Goal: Task Accomplishment & Management: Use online tool/utility

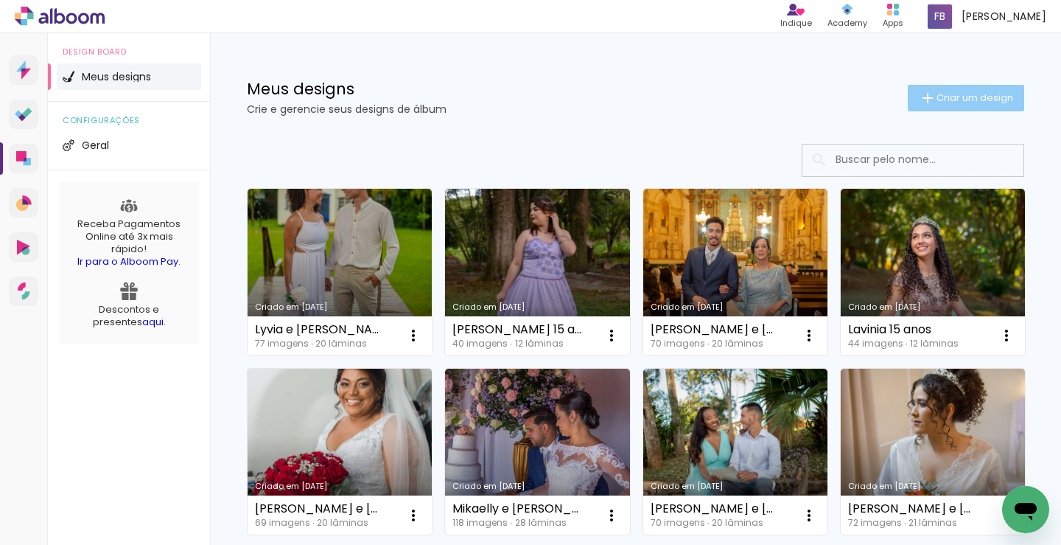
click at [963, 107] on paper-button "Criar um design" at bounding box center [966, 98] width 116 height 27
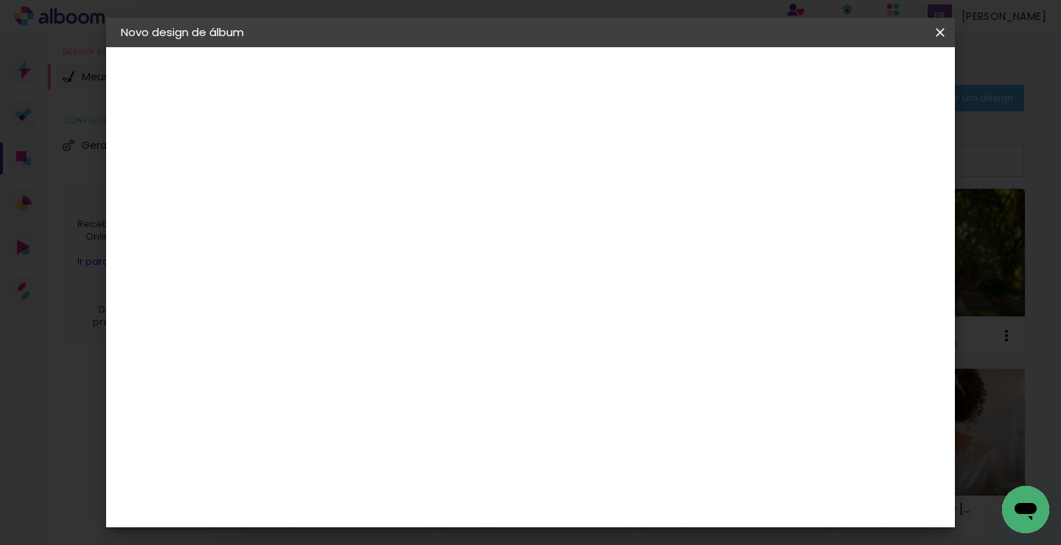
click at [362, 195] on input at bounding box center [362, 197] width 0 height 23
type input "Duda e Gabiel"
type paper-input "Duda e Gabiel"
click at [362, 198] on input "Duda e Gabiel" at bounding box center [362, 197] width 0 height 23
type input "Duda e [PERSON_NAME]"
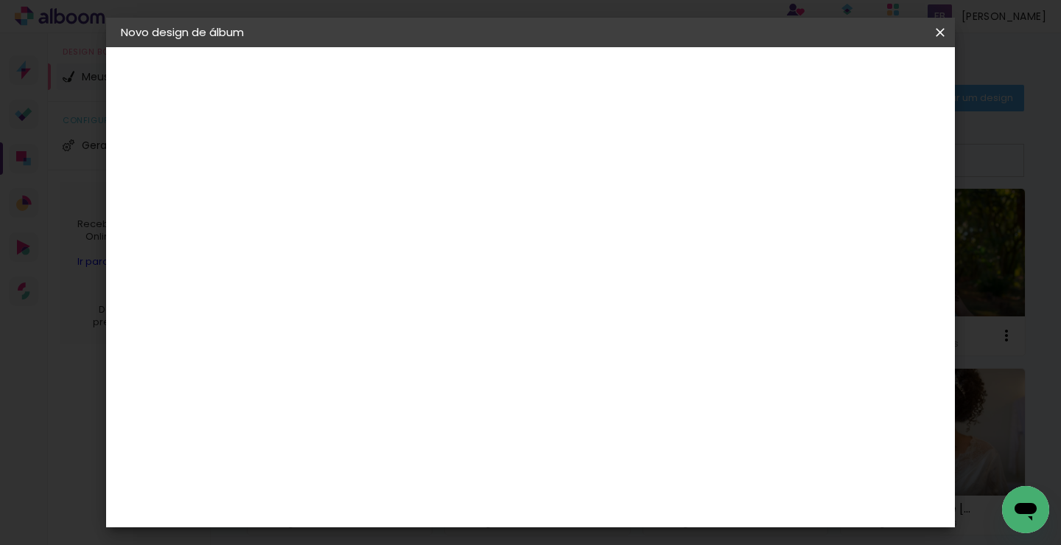
type paper-input "Duda e [PERSON_NAME]"
click at [0, 0] on slot "Avançar" at bounding box center [0, 0] width 0 height 0
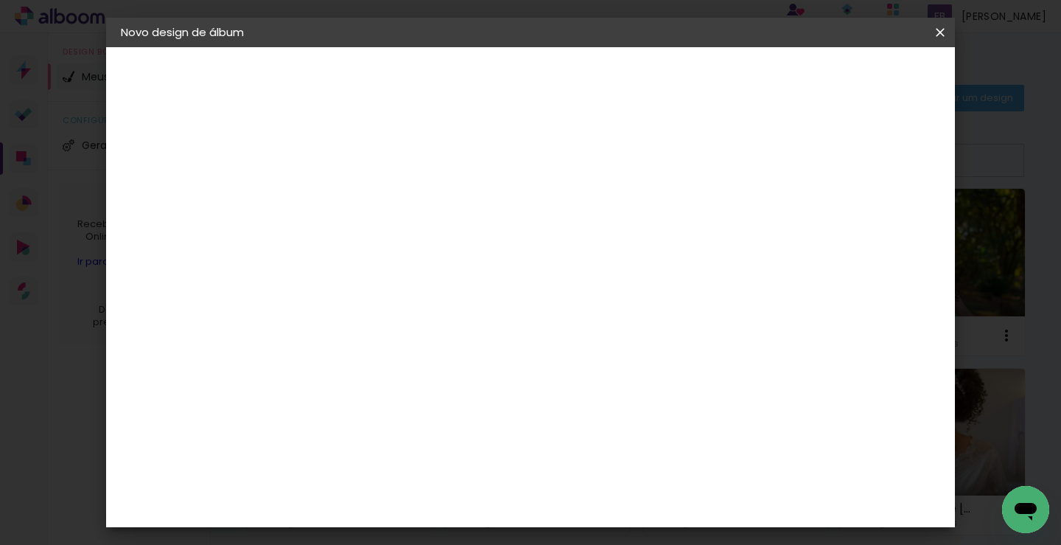
click at [437, 248] on iron-icon at bounding box center [428, 257] width 18 height 18
click at [0, 0] on slot "Slim Book" at bounding box center [0, 0] width 0 height 0
type input "Slim Book"
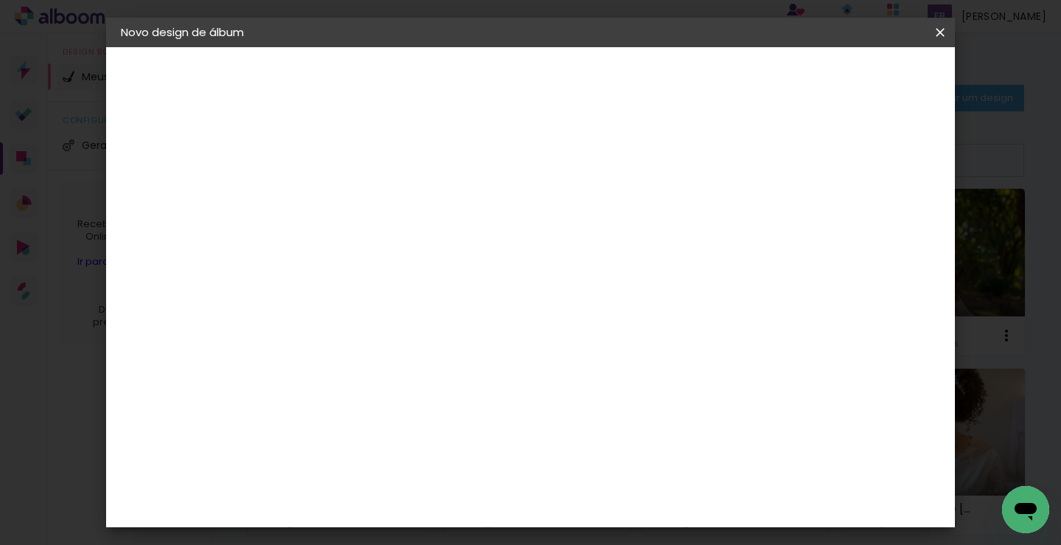
click at [0, 0] on slot "Avançar" at bounding box center [0, 0] width 0 height 0
click at [656, 73] on span "Iniciar design" at bounding box center [633, 83] width 43 height 21
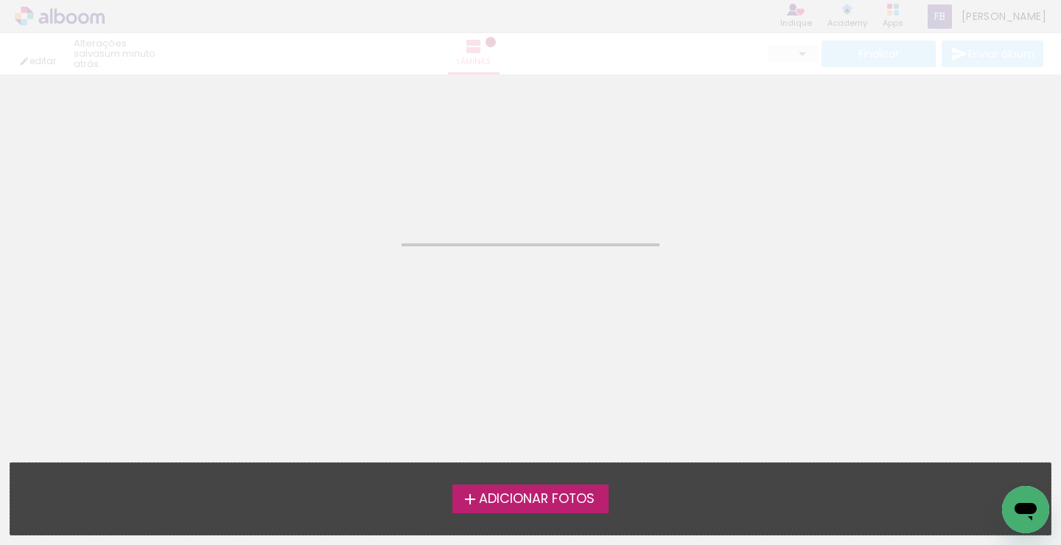
click at [557, 503] on span "Adicionar Fotos" at bounding box center [537, 498] width 116 height 13
click at [0, 0] on input "file" at bounding box center [0, 0] width 0 height 0
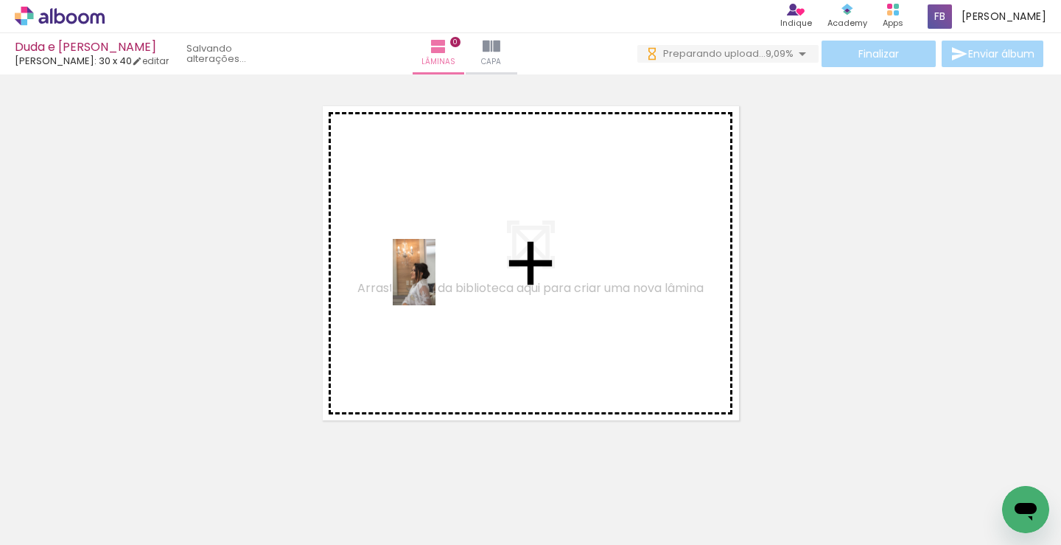
drag, startPoint x: 362, startPoint y: 316, endPoint x: 437, endPoint y: 283, distance: 82.2
click at [437, 283] on quentale-workspace at bounding box center [530, 272] width 1061 height 545
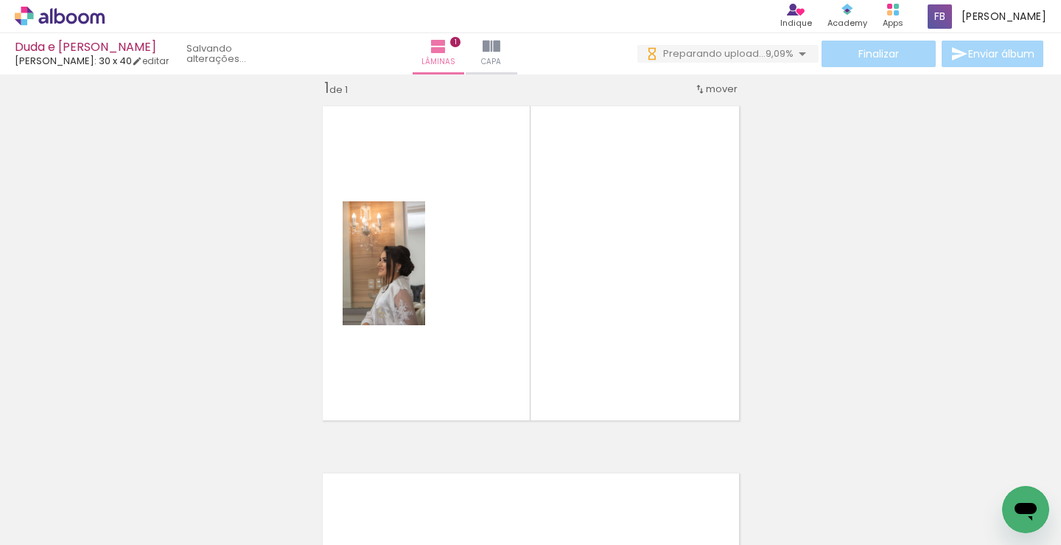
scroll to position [19, 0]
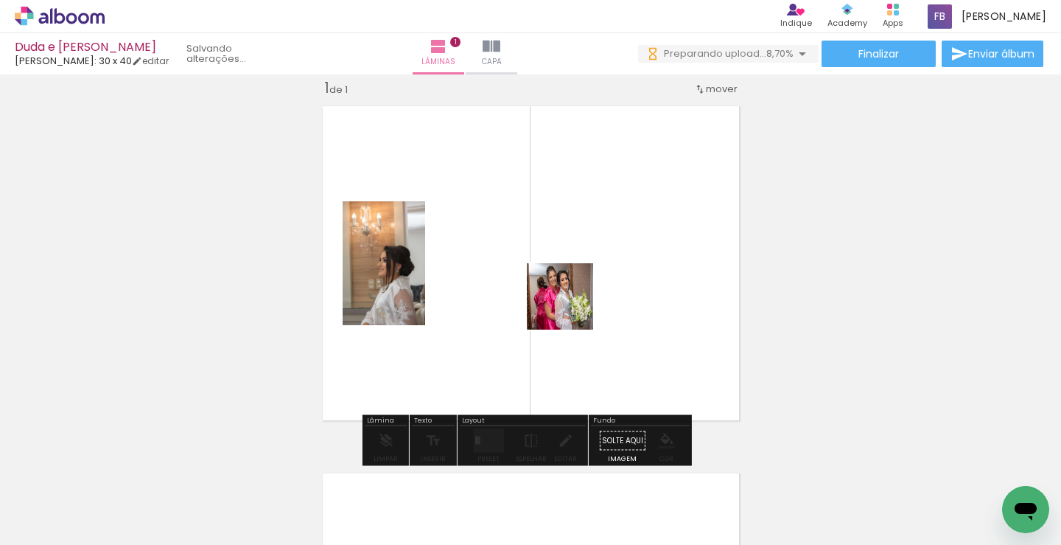
drag, startPoint x: 248, startPoint y: 507, endPoint x: 571, endPoint y: 307, distance: 379.5
click at [571, 307] on quentale-workspace at bounding box center [530, 272] width 1061 height 545
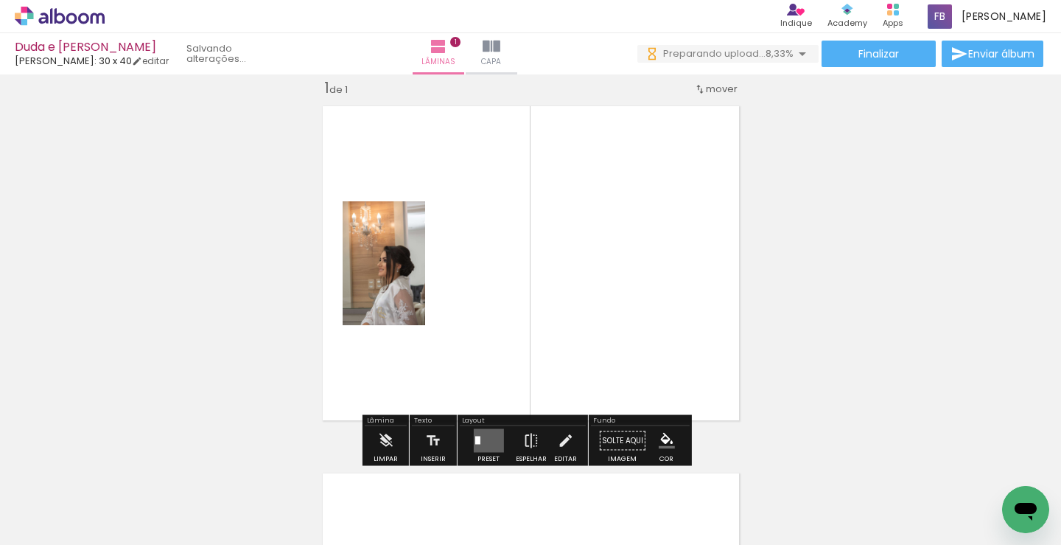
scroll to position [0, 0]
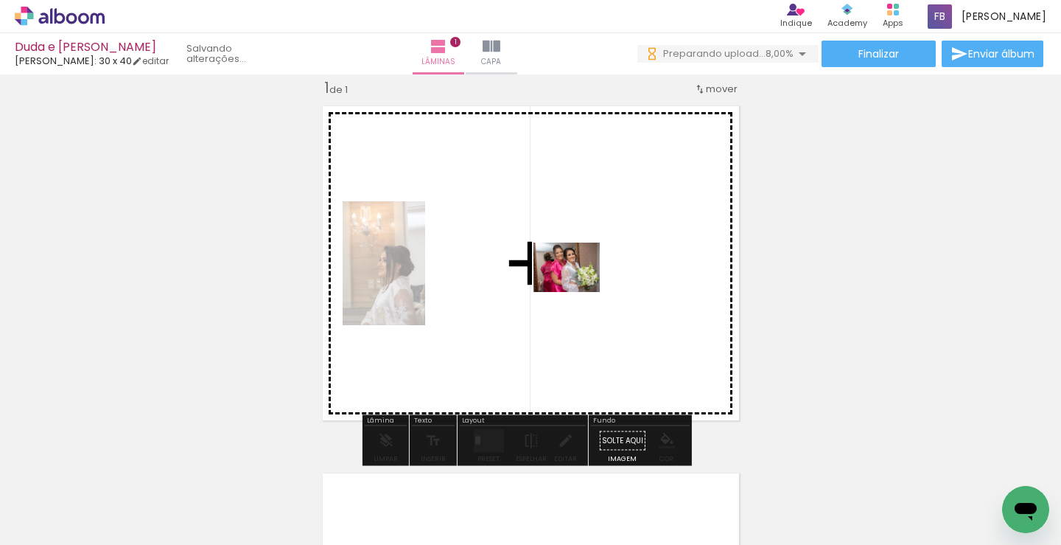
drag, startPoint x: 227, startPoint y: 505, endPoint x: 578, endPoint y: 287, distance: 413.0
click at [578, 287] on quentale-workspace at bounding box center [530, 272] width 1061 height 545
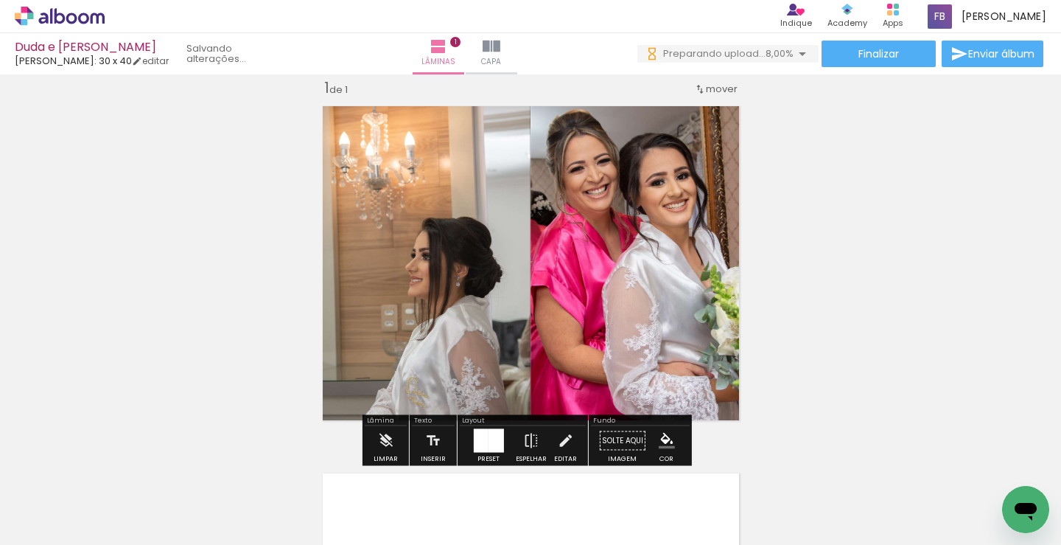
drag, startPoint x: 320, startPoint y: 504, endPoint x: 564, endPoint y: 337, distance: 296.4
click at [590, 314] on quentale-workspace at bounding box center [530, 272] width 1061 height 545
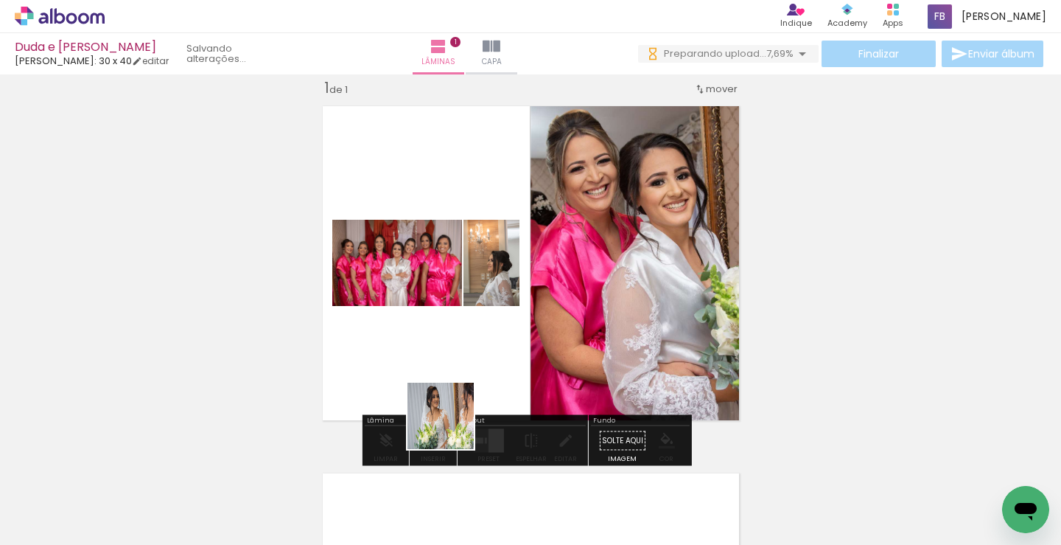
drag, startPoint x: 418, startPoint y: 509, endPoint x: 505, endPoint y: 288, distance: 237.8
click at [509, 271] on quentale-workspace at bounding box center [530, 272] width 1061 height 545
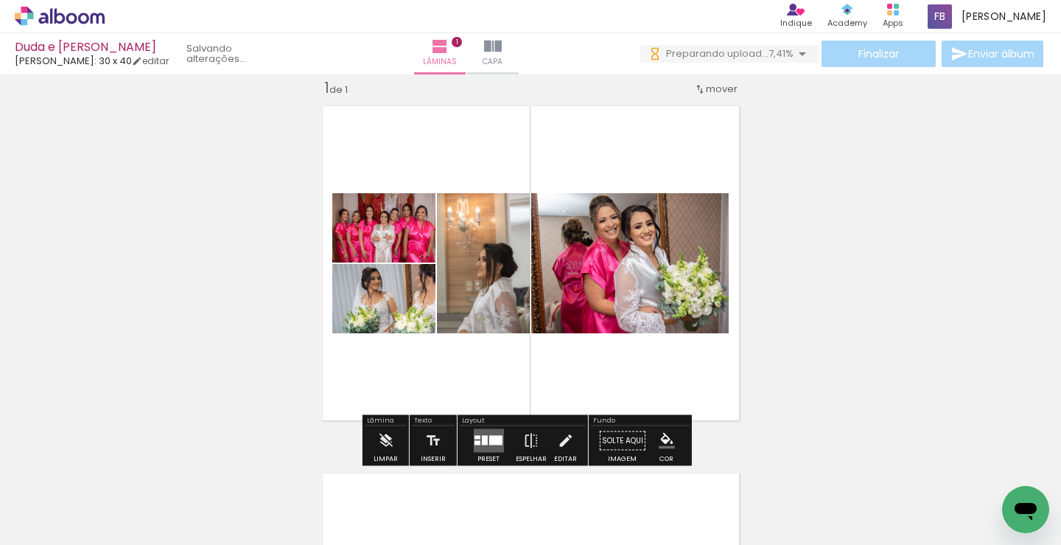
click at [498, 433] on quentale-layouter at bounding box center [488, 441] width 30 height 24
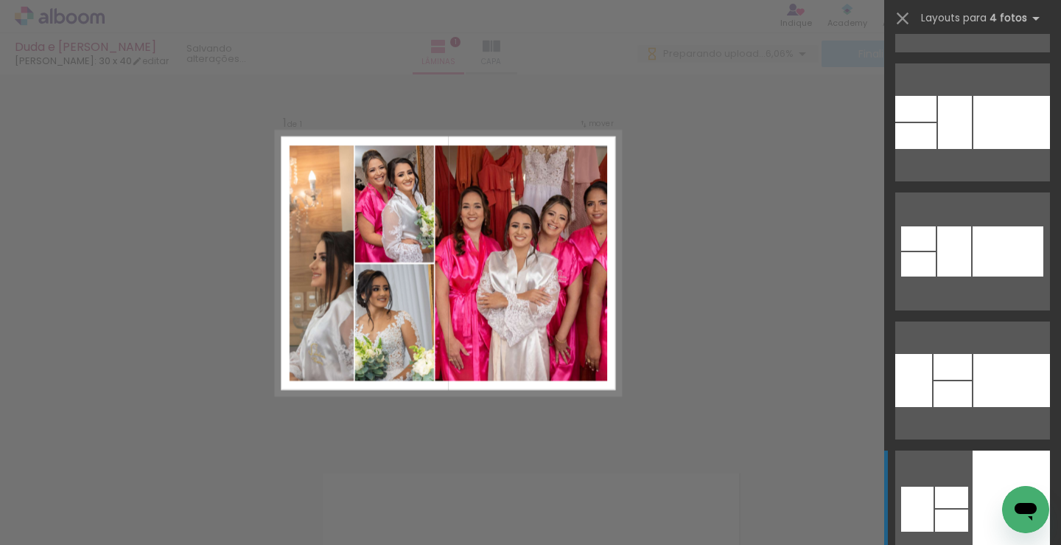
scroll to position [1105, 0]
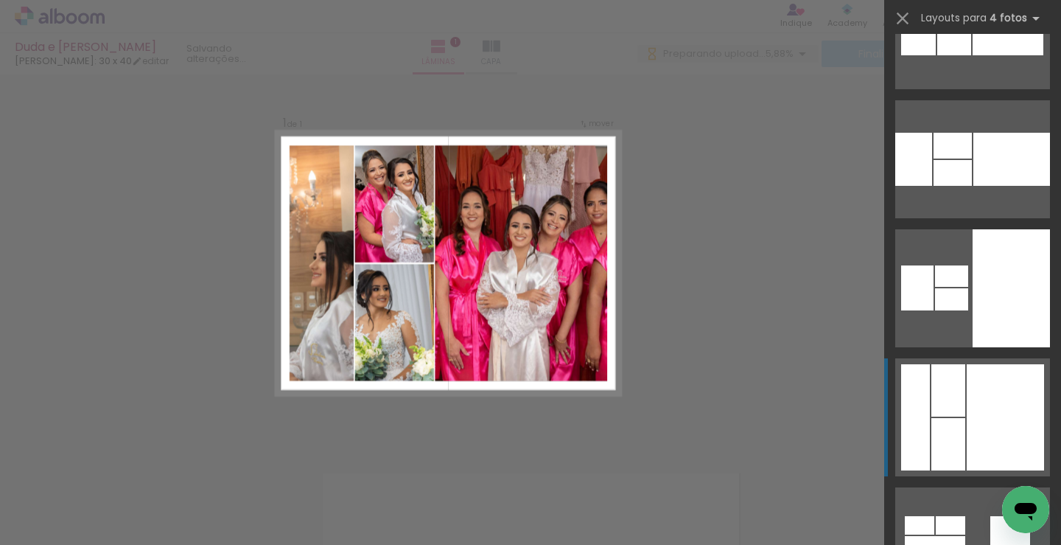
click at [997, 455] on div at bounding box center [1005, 417] width 77 height 106
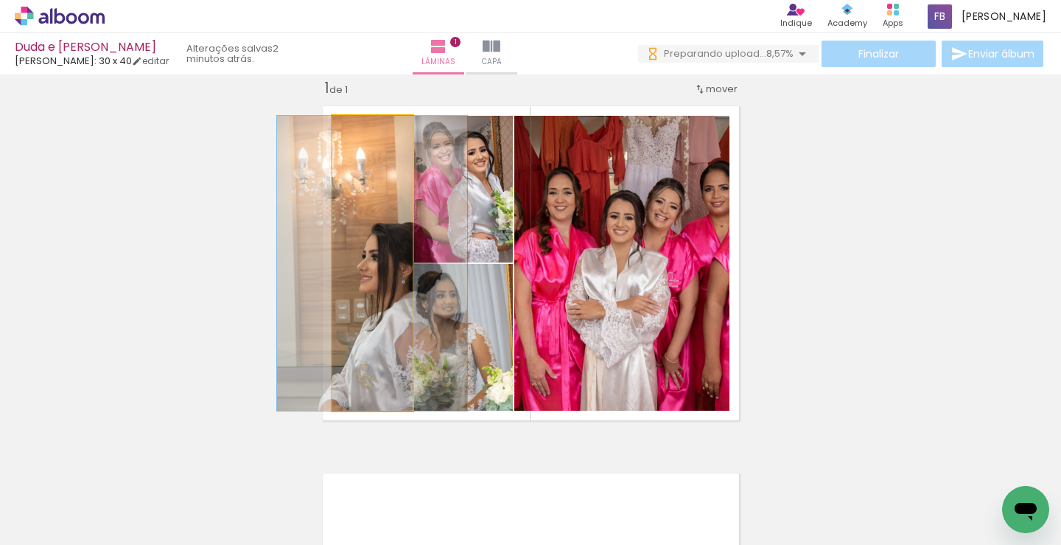
scroll to position [0, 0]
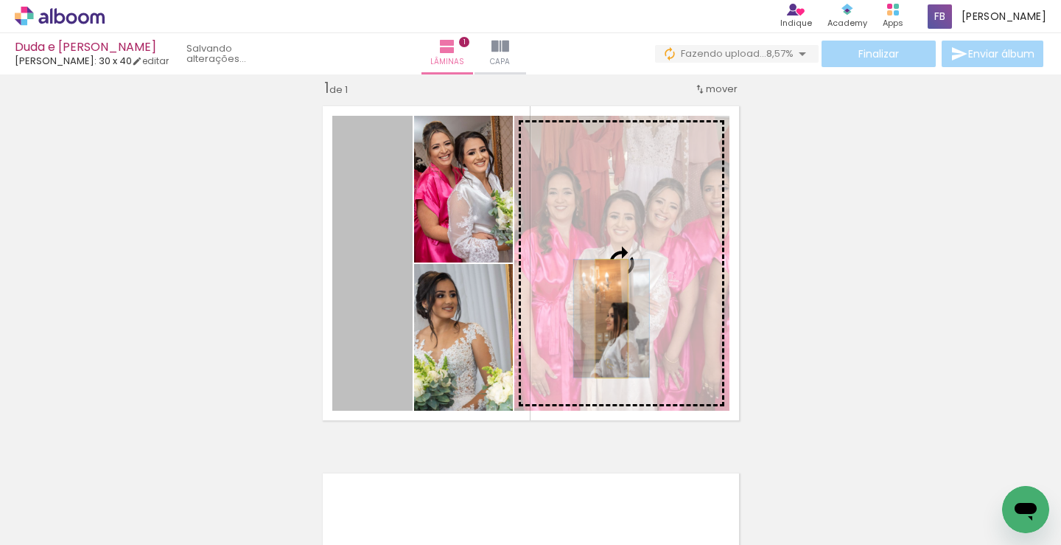
drag, startPoint x: 382, startPoint y: 333, endPoint x: 606, endPoint y: 318, distance: 223.8
click at [0, 0] on slot at bounding box center [0, 0] width 0 height 0
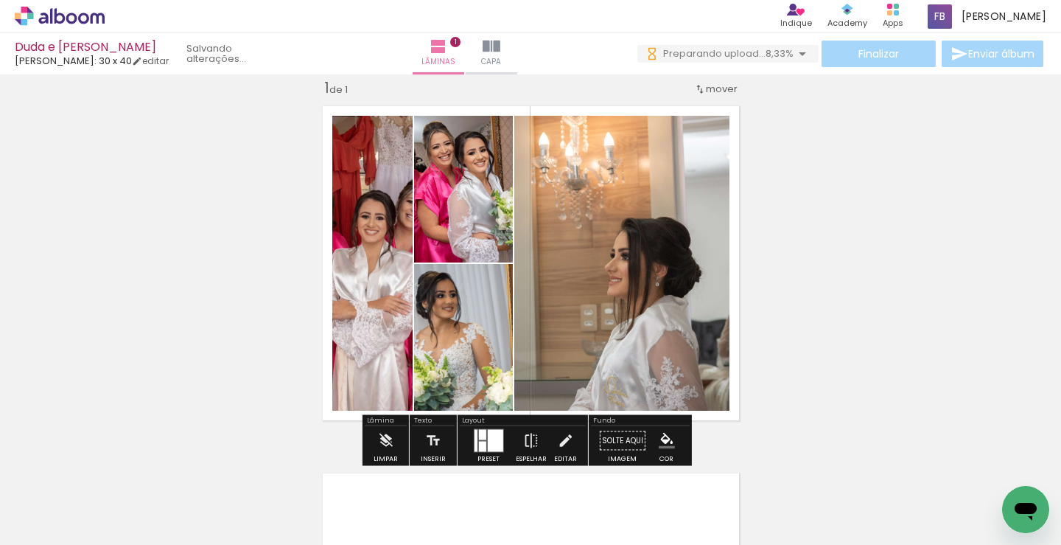
click at [478, 447] on div at bounding box center [481, 446] width 7 height 10
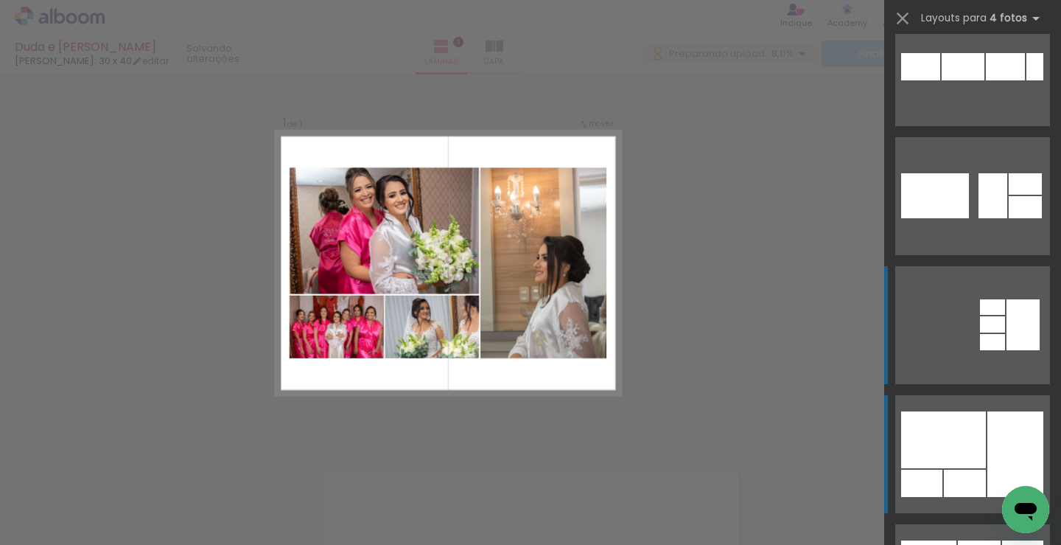
scroll to position [1787, 0]
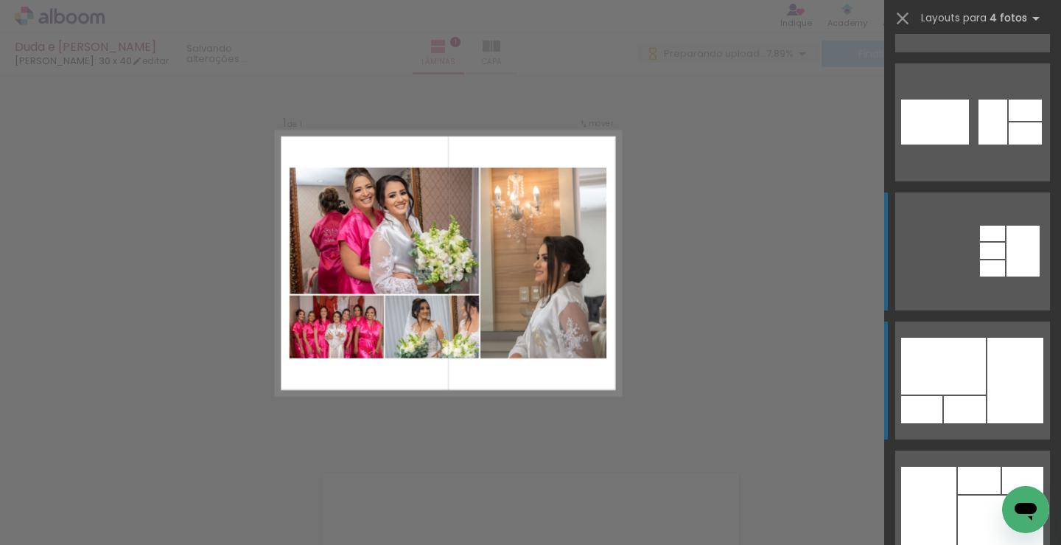
click at [947, 371] on div at bounding box center [943, 365] width 85 height 57
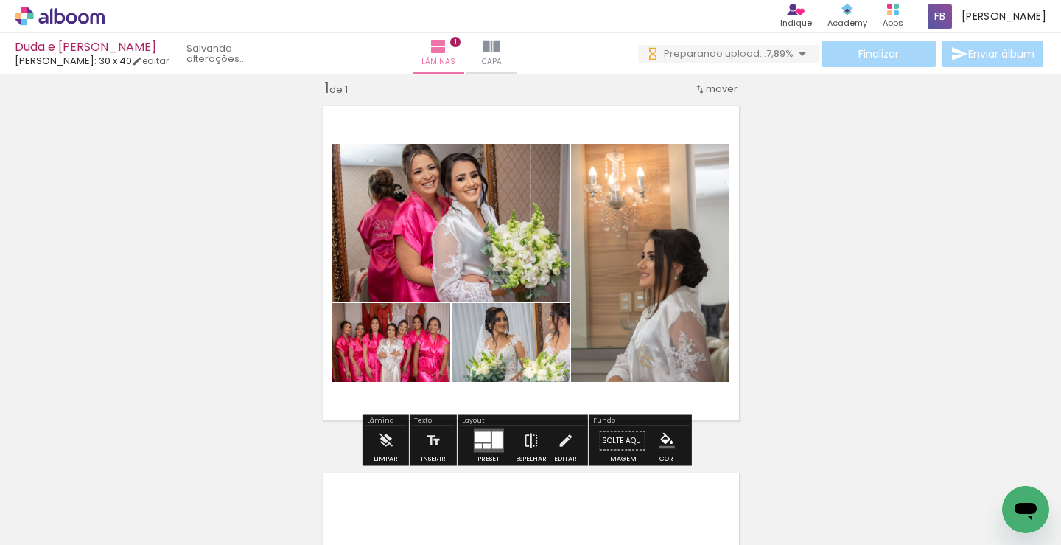
scroll to position [0, 0]
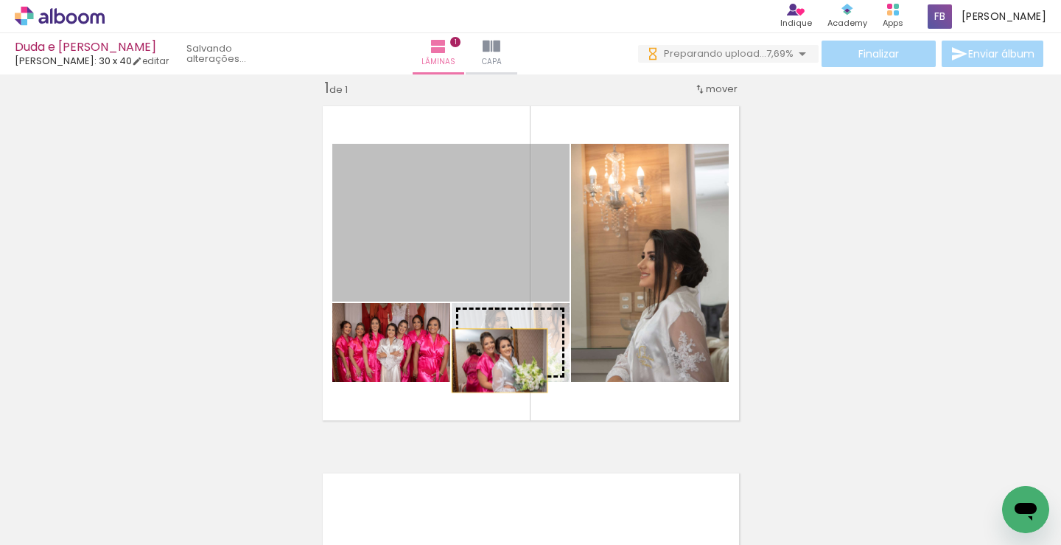
drag, startPoint x: 477, startPoint y: 252, endPoint x: 494, endPoint y: 360, distance: 109.6
click at [0, 0] on slot at bounding box center [0, 0] width 0 height 0
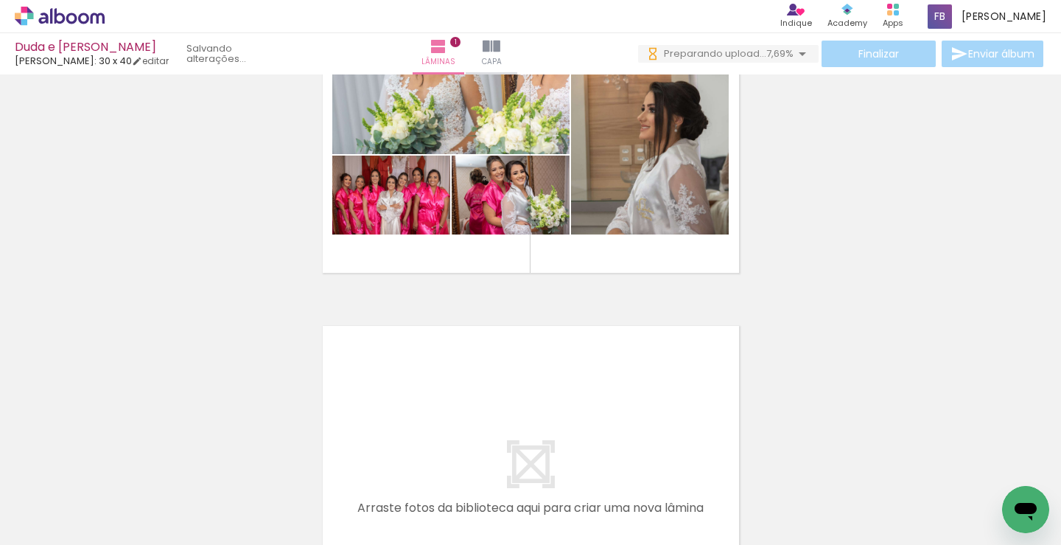
scroll to position [240, 0]
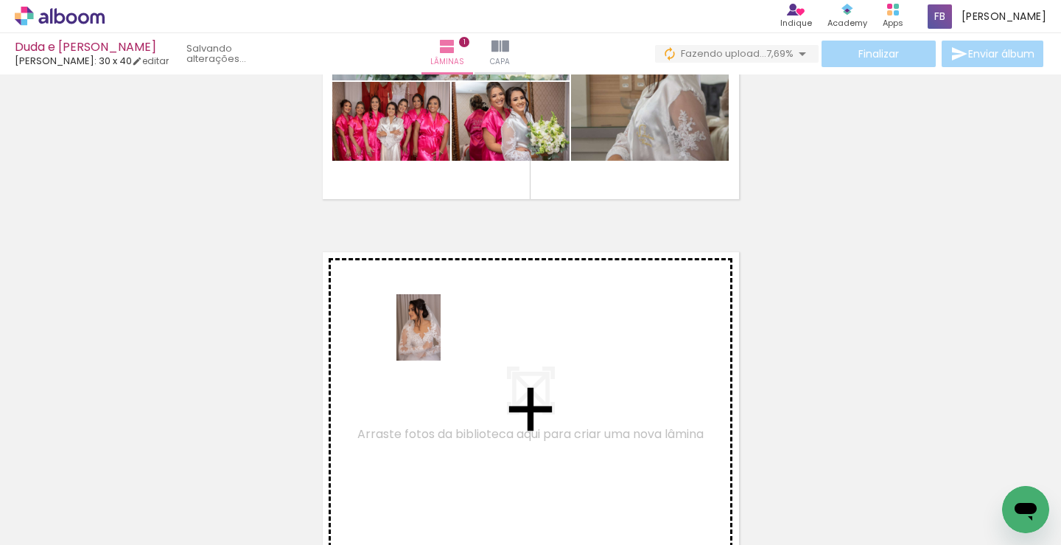
drag, startPoint x: 512, startPoint y: 508, endPoint x: 441, endPoint y: 338, distance: 183.9
click at [441, 338] on quentale-workspace at bounding box center [530, 272] width 1061 height 545
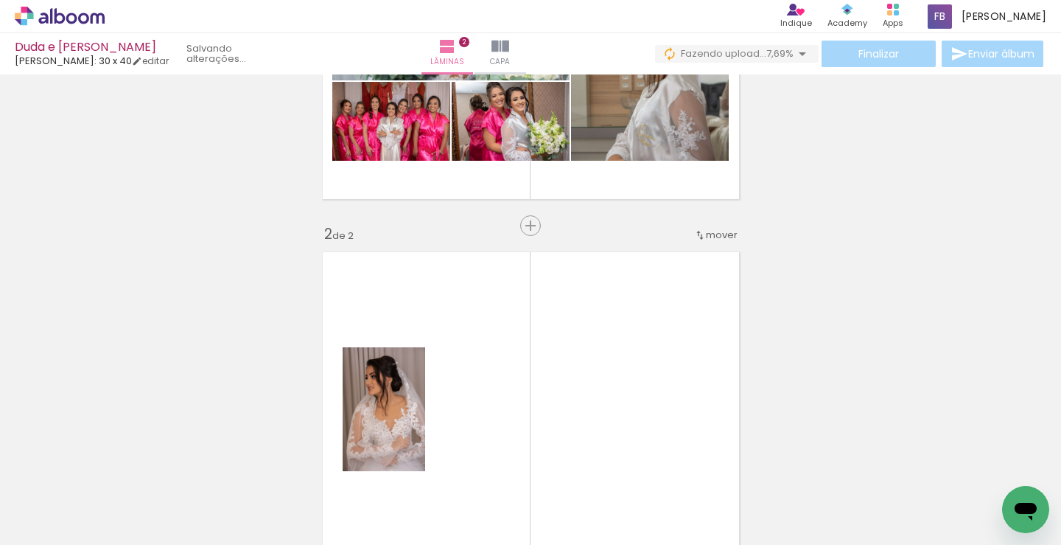
scroll to position [386, 0]
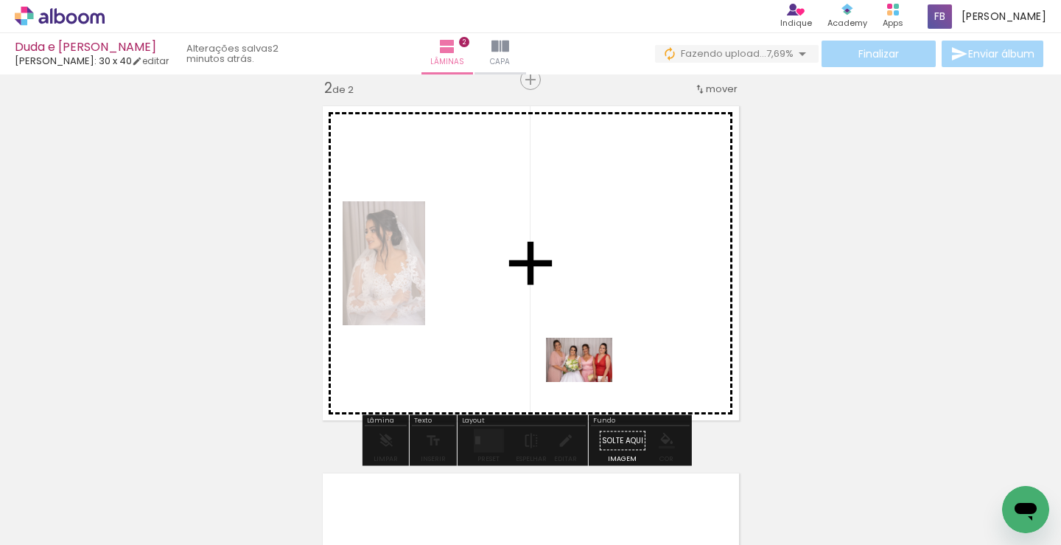
drag, startPoint x: 557, startPoint y: 509, endPoint x: 590, endPoint y: 382, distance: 131.7
click at [590, 382] on quentale-workspace at bounding box center [530, 272] width 1061 height 545
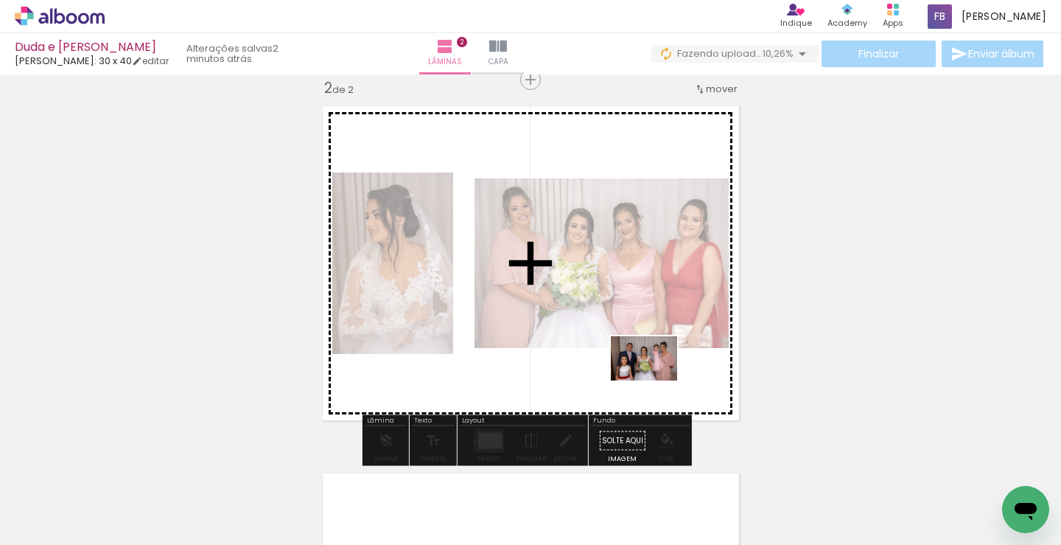
drag, startPoint x: 667, startPoint y: 511, endPoint x: 656, endPoint y: 430, distance: 81.8
click at [655, 377] on quentale-workspace at bounding box center [530, 272] width 1061 height 545
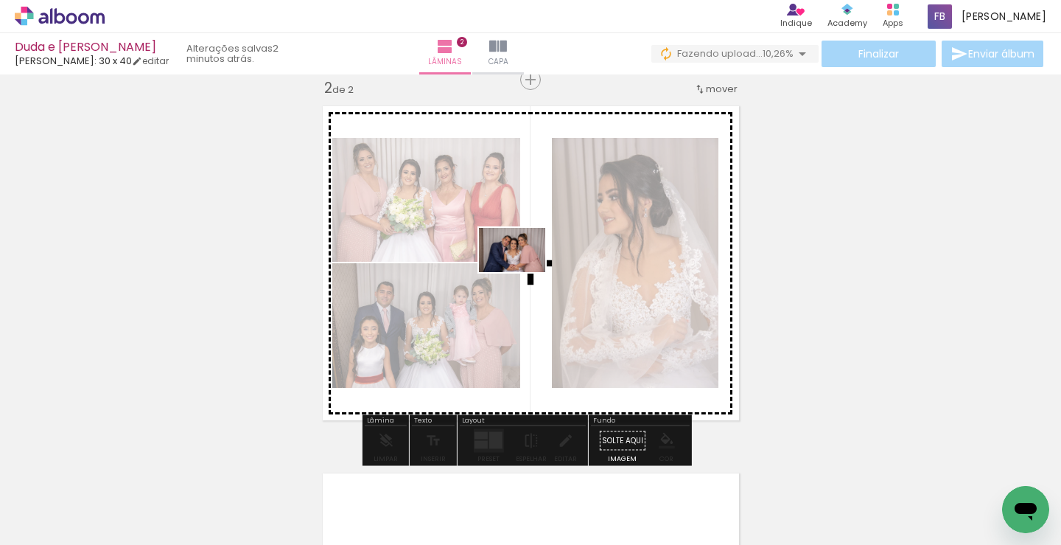
drag, startPoint x: 735, startPoint y: 503, endPoint x: 523, endPoint y: 272, distance: 313.5
click at [523, 272] on quentale-workspace at bounding box center [530, 272] width 1061 height 545
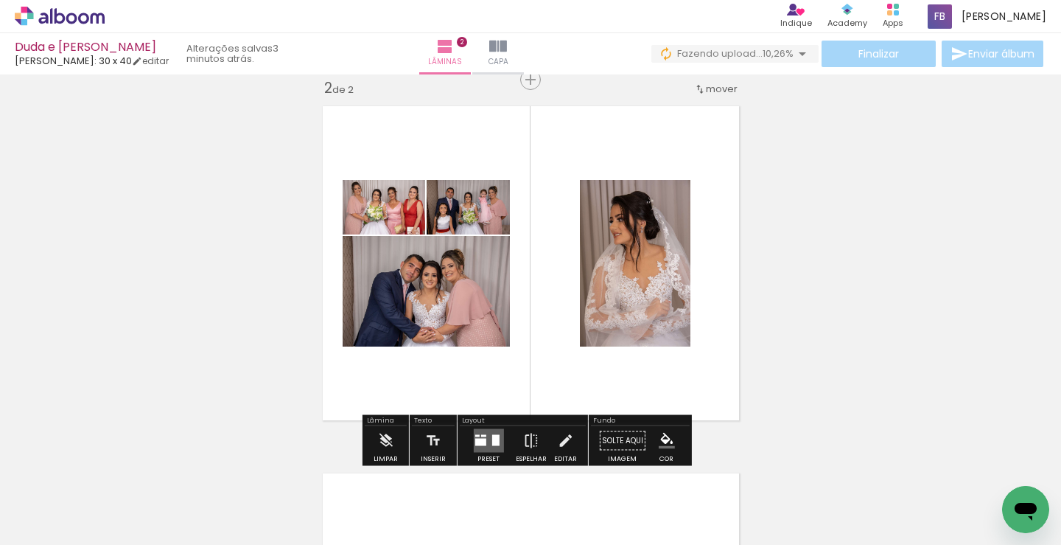
click at [486, 437] on quentale-layouter at bounding box center [488, 441] width 30 height 24
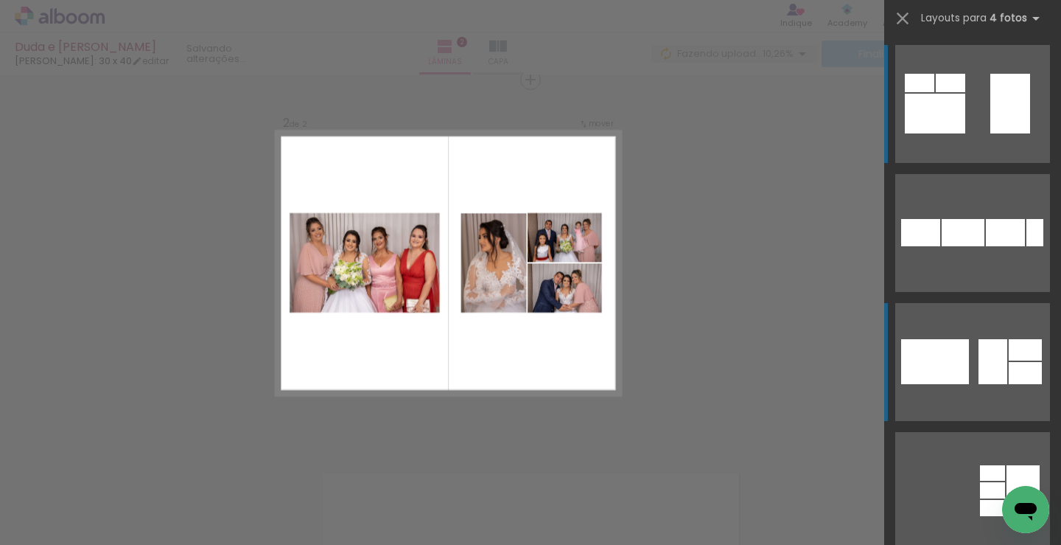
scroll to position [295, 0]
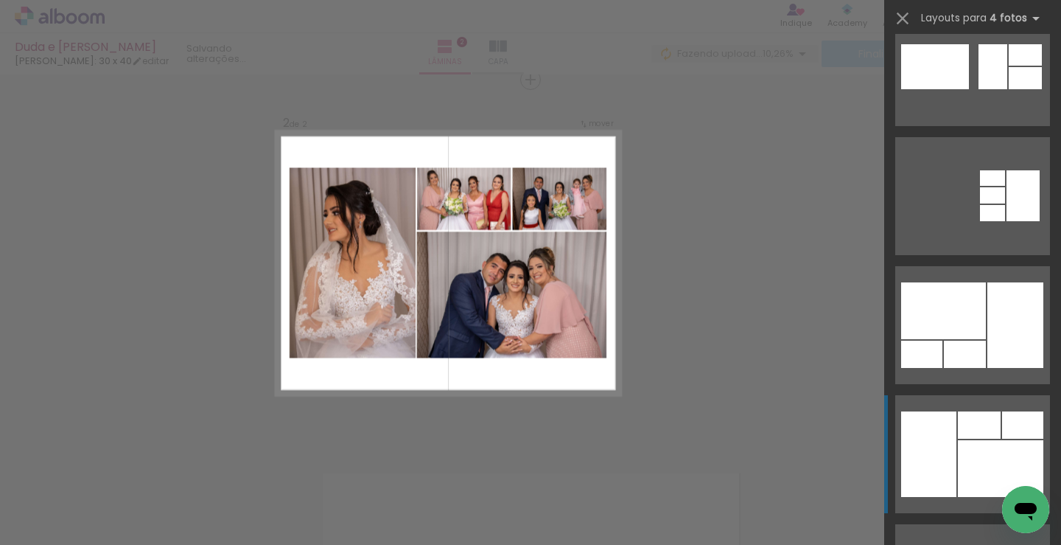
click at [970, 438] on div at bounding box center [979, 424] width 43 height 27
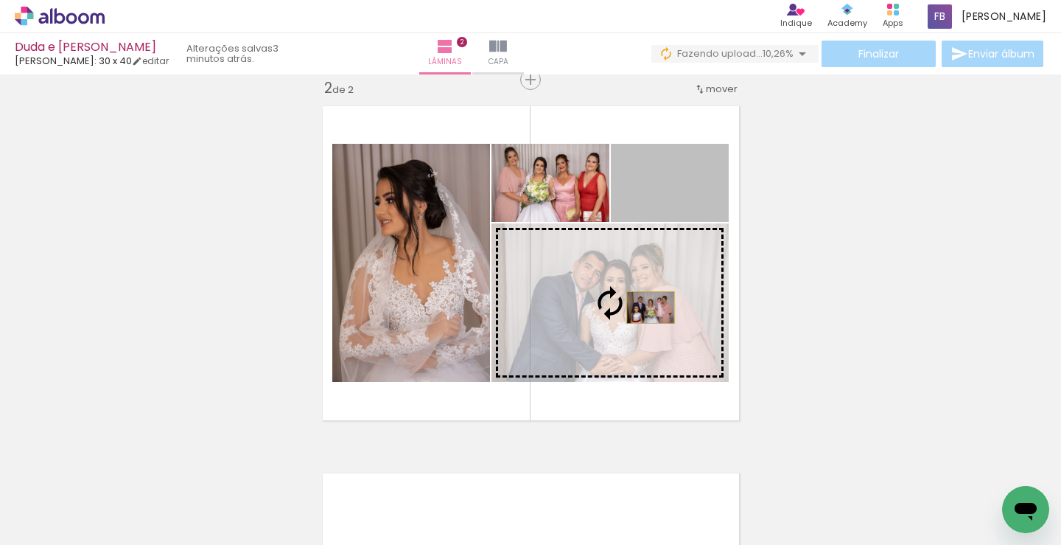
drag, startPoint x: 666, startPoint y: 192, endPoint x: 645, endPoint y: 307, distance: 116.9
click at [0, 0] on slot at bounding box center [0, 0] width 0 height 0
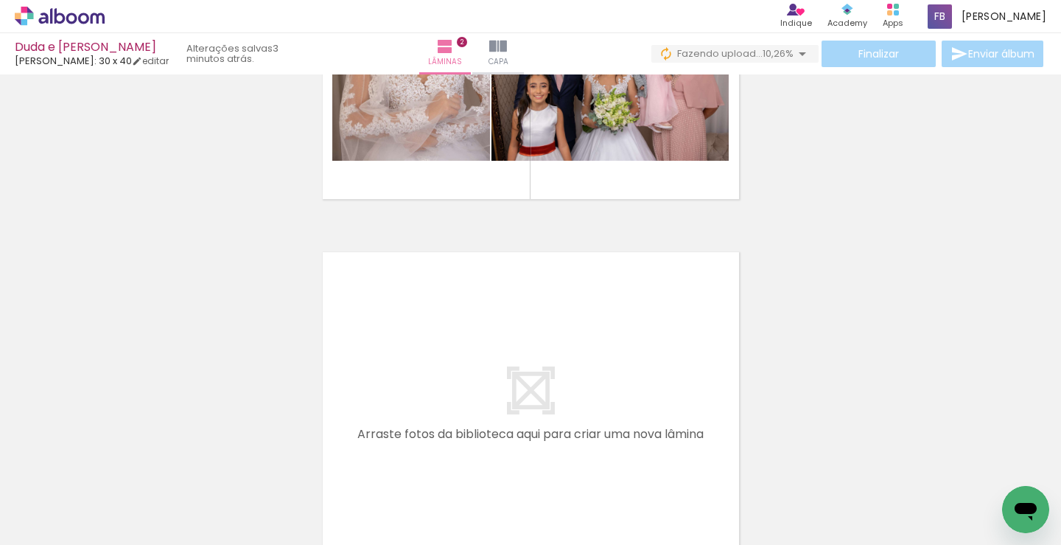
scroll to position [681, 0]
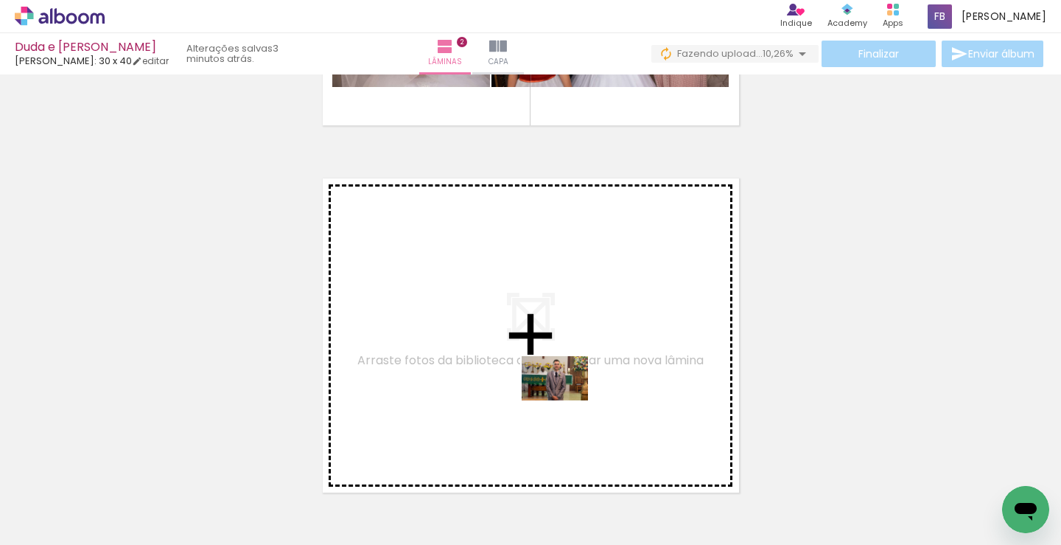
drag, startPoint x: 800, startPoint y: 499, endPoint x: 566, endPoint y: 400, distance: 254.3
click at [566, 400] on quentale-workspace at bounding box center [530, 272] width 1061 height 545
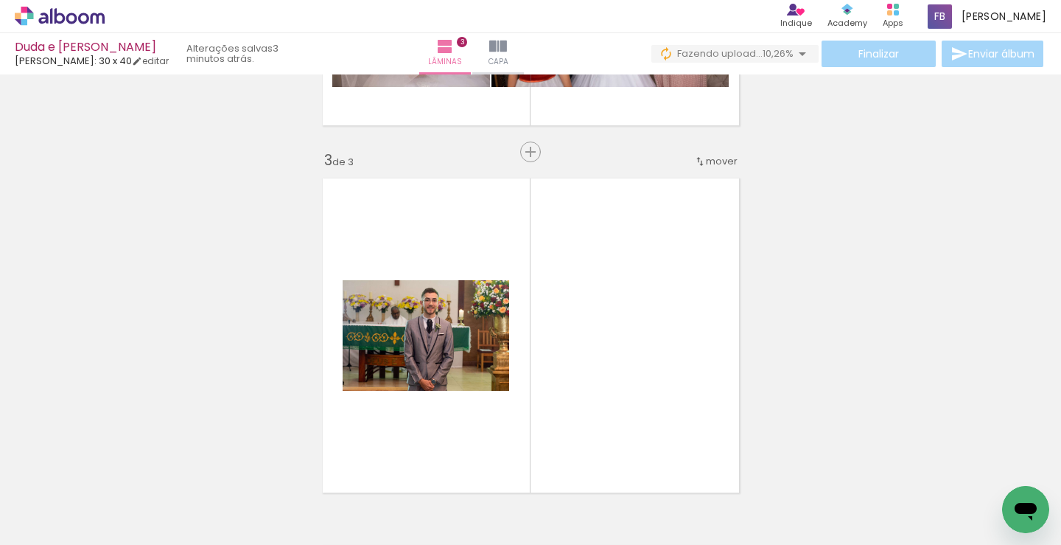
scroll to position [753, 0]
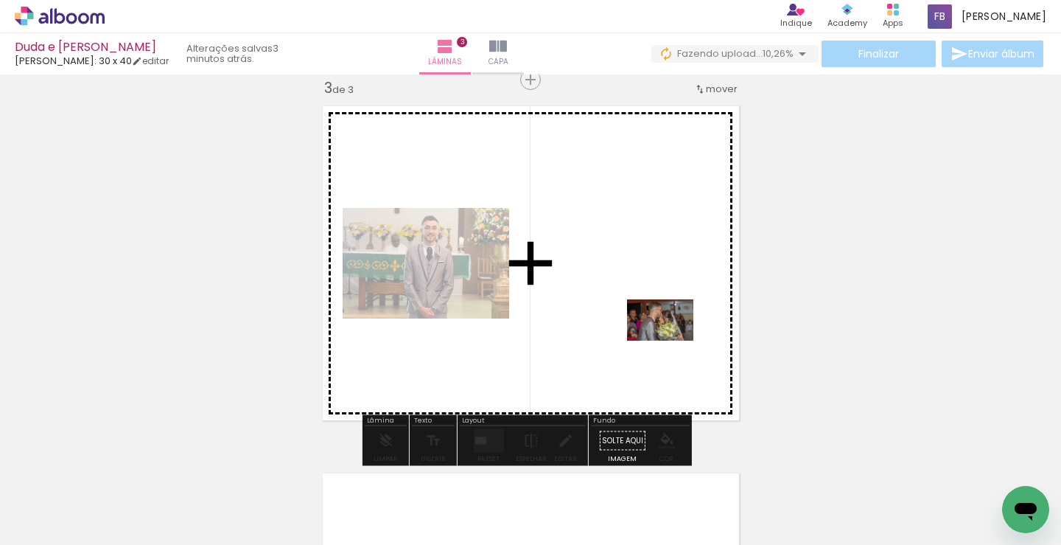
drag, startPoint x: 900, startPoint y: 491, endPoint x: 671, endPoint y: 343, distance: 271.8
click at [671, 343] on quentale-workspace at bounding box center [530, 272] width 1061 height 545
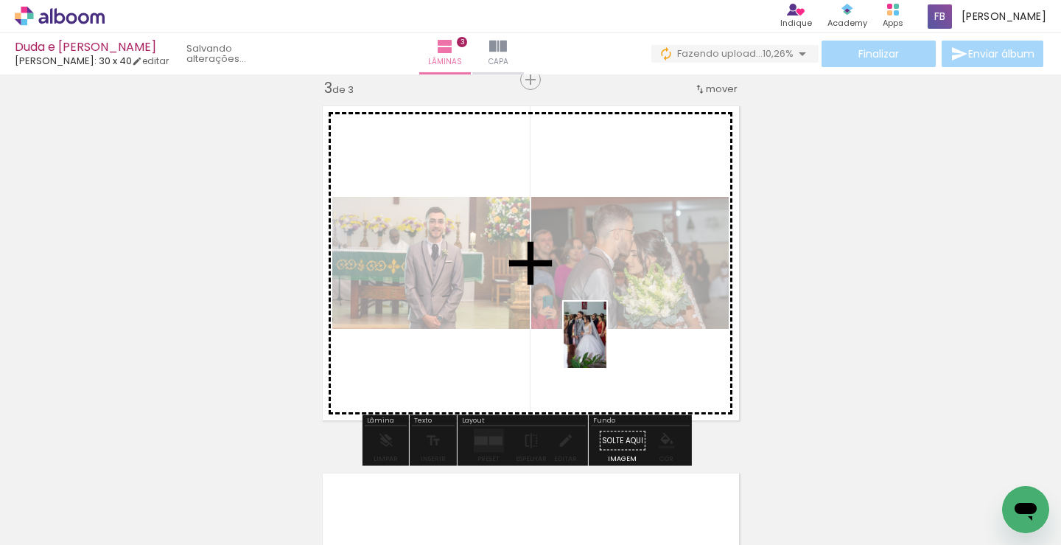
drag, startPoint x: 987, startPoint y: 510, endPoint x: 608, endPoint y: 346, distance: 413.5
click at [608, 346] on quentale-workspace at bounding box center [530, 272] width 1061 height 545
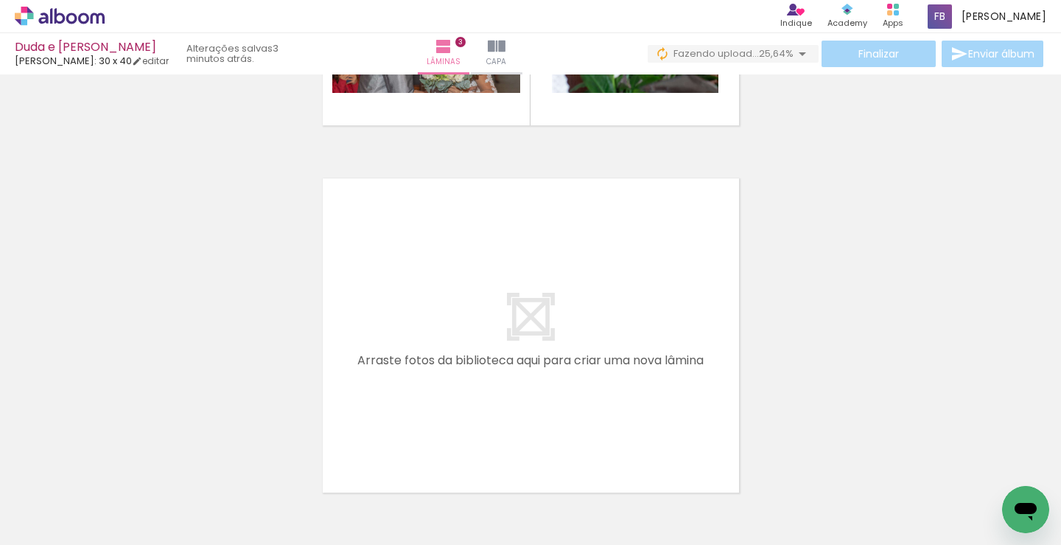
scroll to position [0, 334]
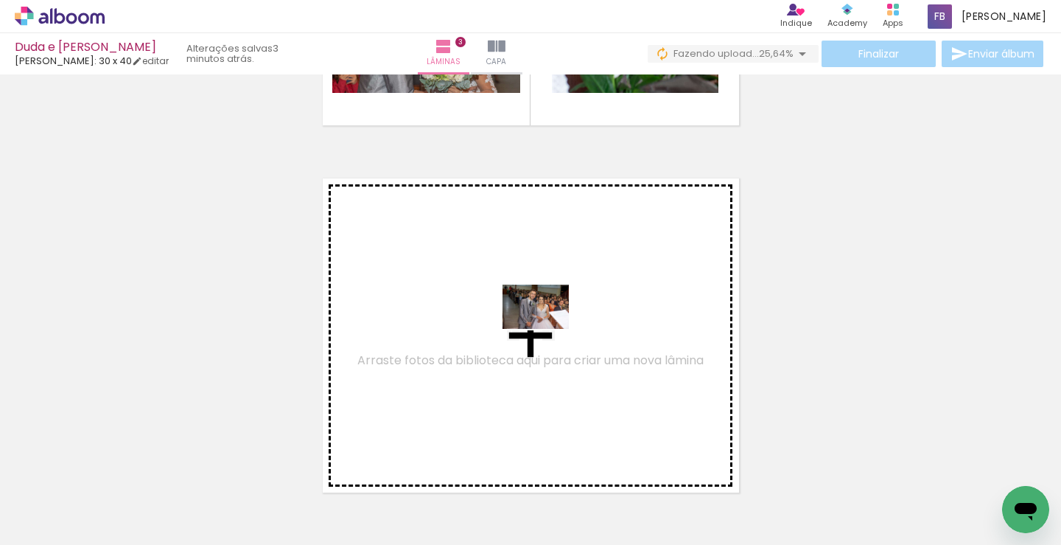
drag, startPoint x: 735, startPoint y: 508, endPoint x: 547, endPoint y: 329, distance: 260.1
click at [547, 329] on quentale-workspace at bounding box center [530, 272] width 1061 height 545
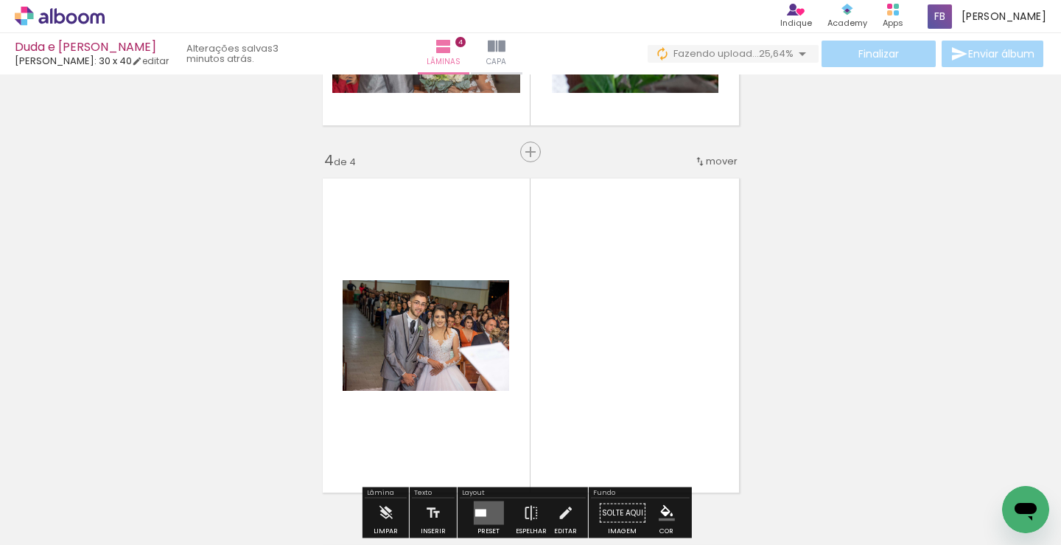
scroll to position [1120, 0]
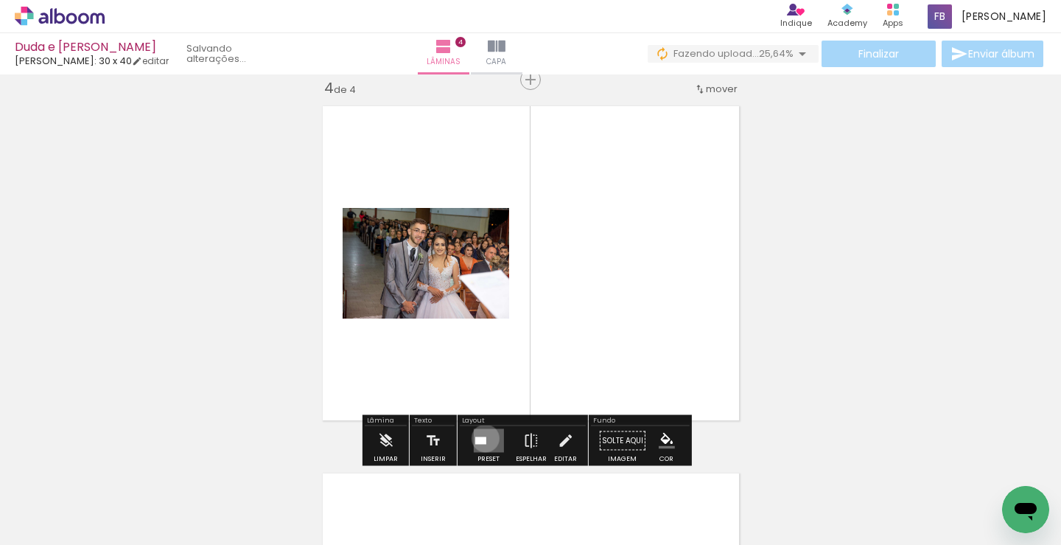
click at [482, 438] on div at bounding box center [480, 440] width 11 height 7
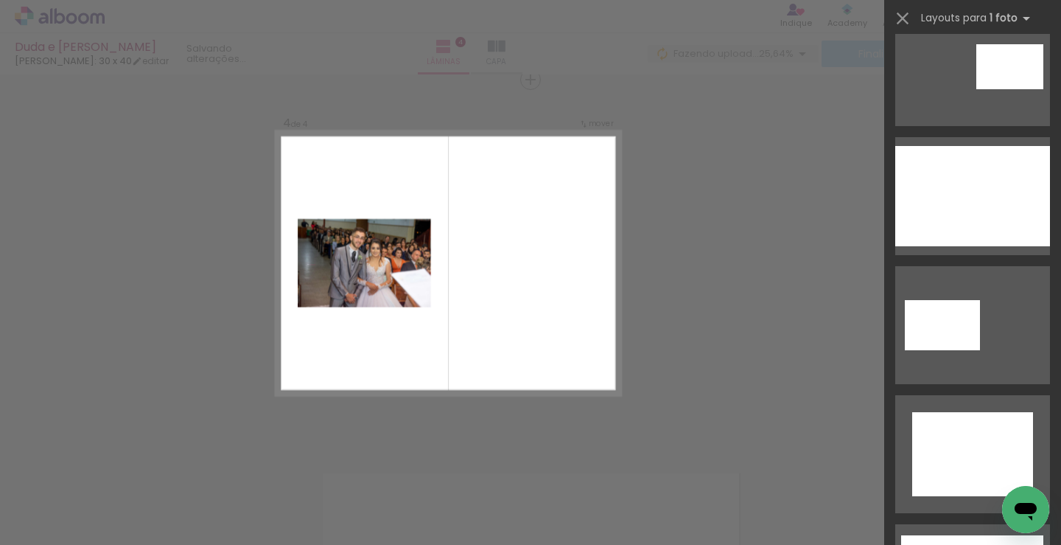
scroll to position [0, 0]
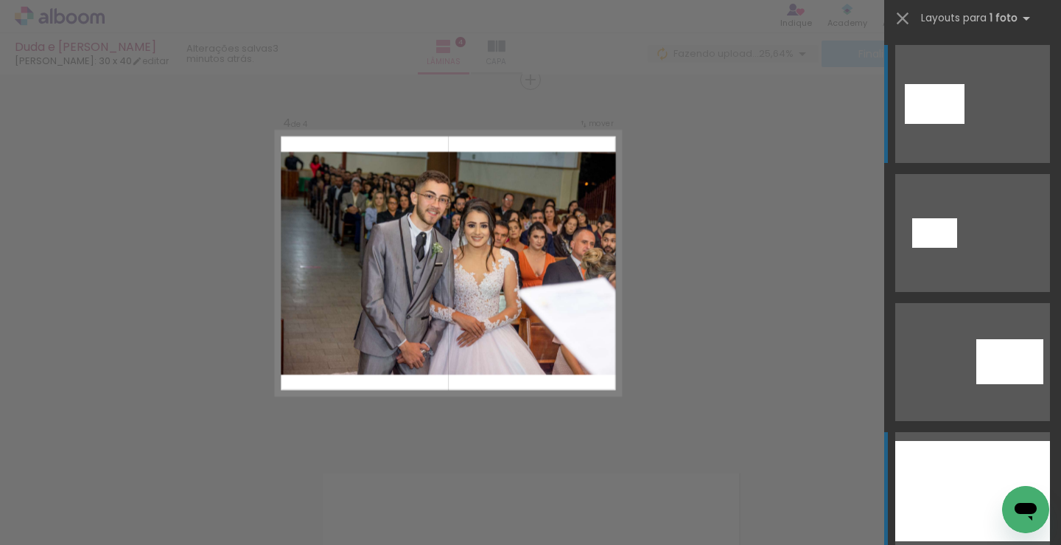
click at [931, 489] on div at bounding box center [972, 491] width 155 height 100
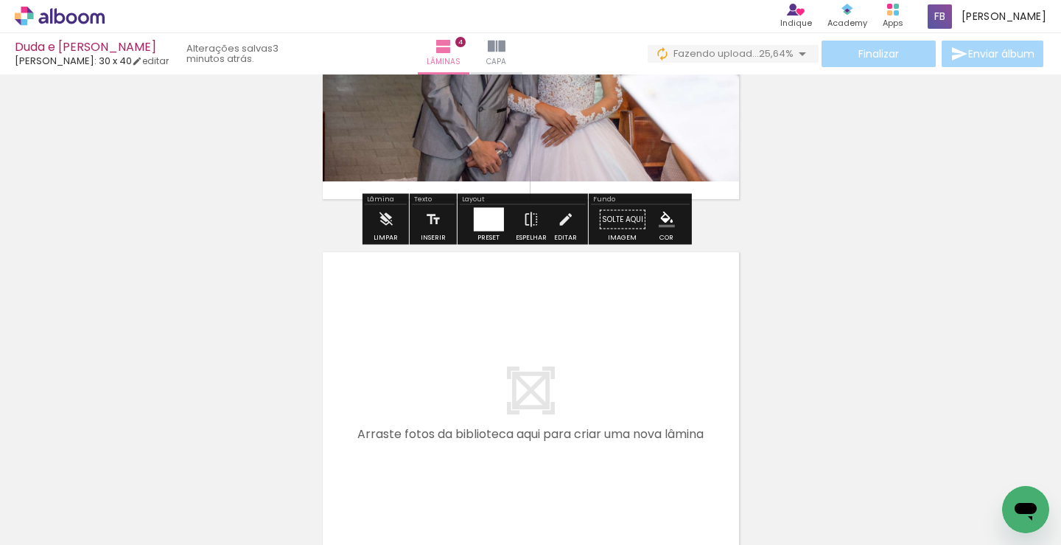
scroll to position [1415, 0]
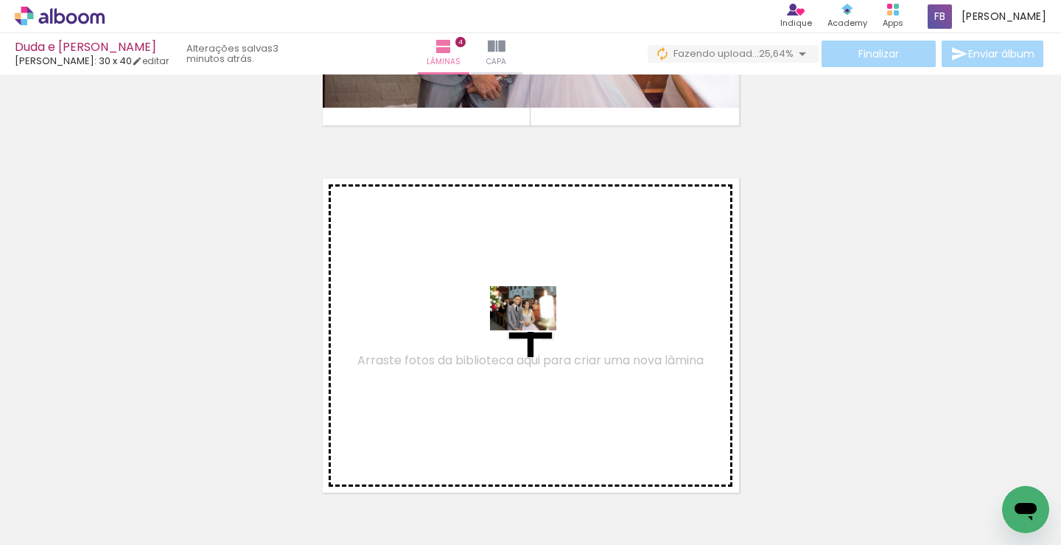
drag, startPoint x: 806, startPoint y: 499, endPoint x: 534, endPoint y: 330, distance: 320.0
click at [534, 330] on quentale-workspace at bounding box center [530, 272] width 1061 height 545
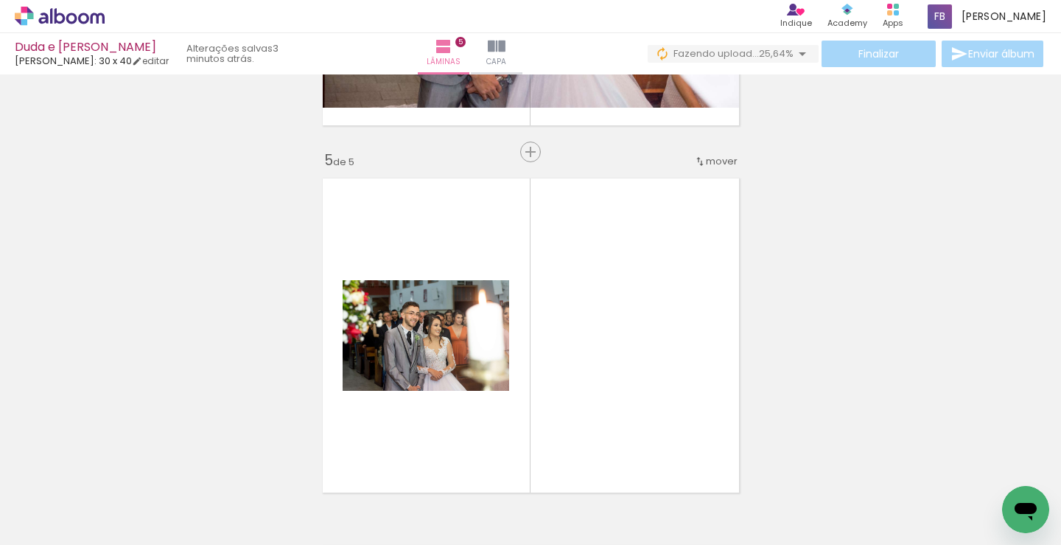
scroll to position [1487, 0]
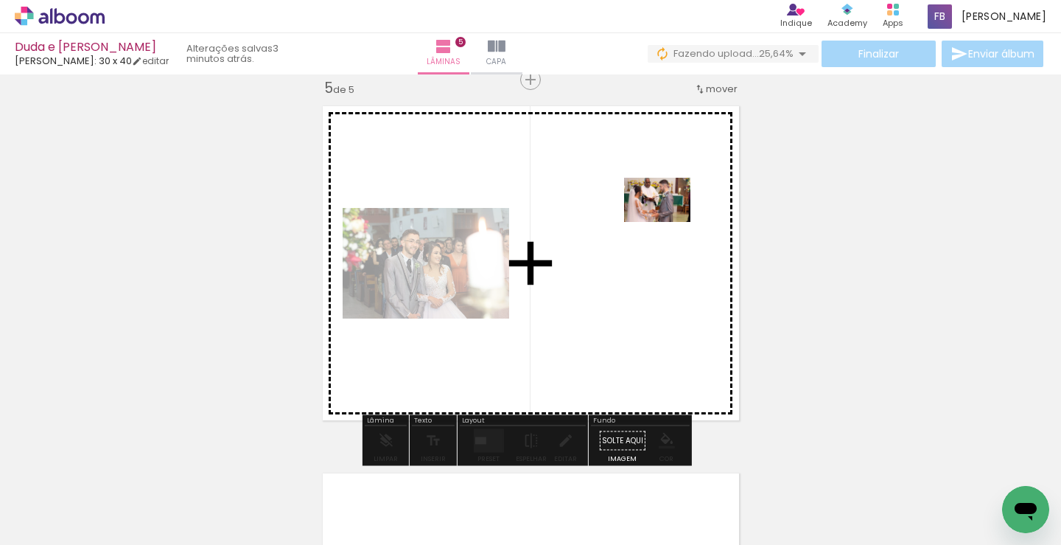
drag, startPoint x: 906, startPoint y: 500, endPoint x: 654, endPoint y: 215, distance: 380.5
click at [654, 215] on quentale-workspace at bounding box center [530, 272] width 1061 height 545
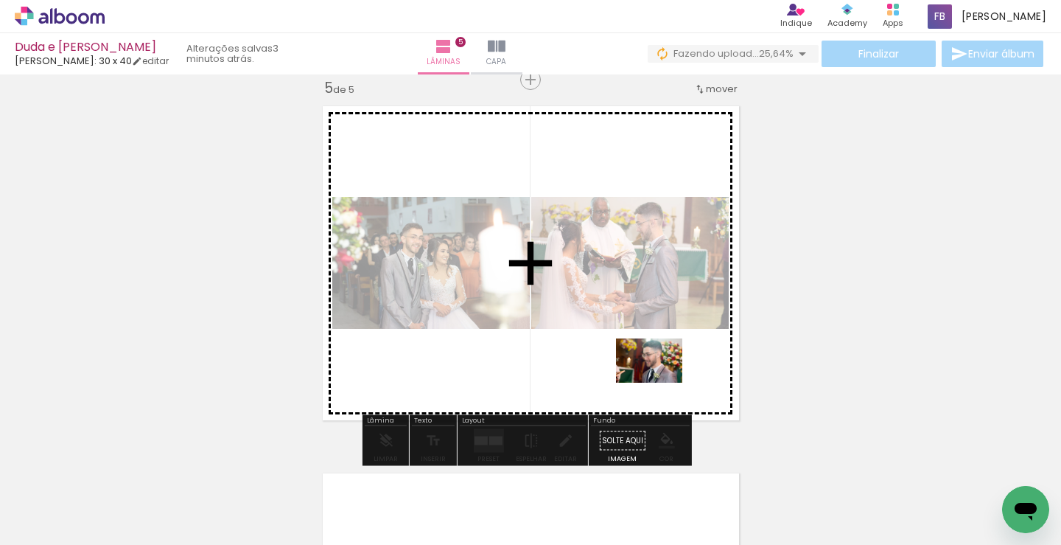
drag, startPoint x: 988, startPoint y: 500, endPoint x: 660, endPoint y: 382, distance: 348.5
click at [660, 382] on quentale-workspace at bounding box center [530, 272] width 1061 height 545
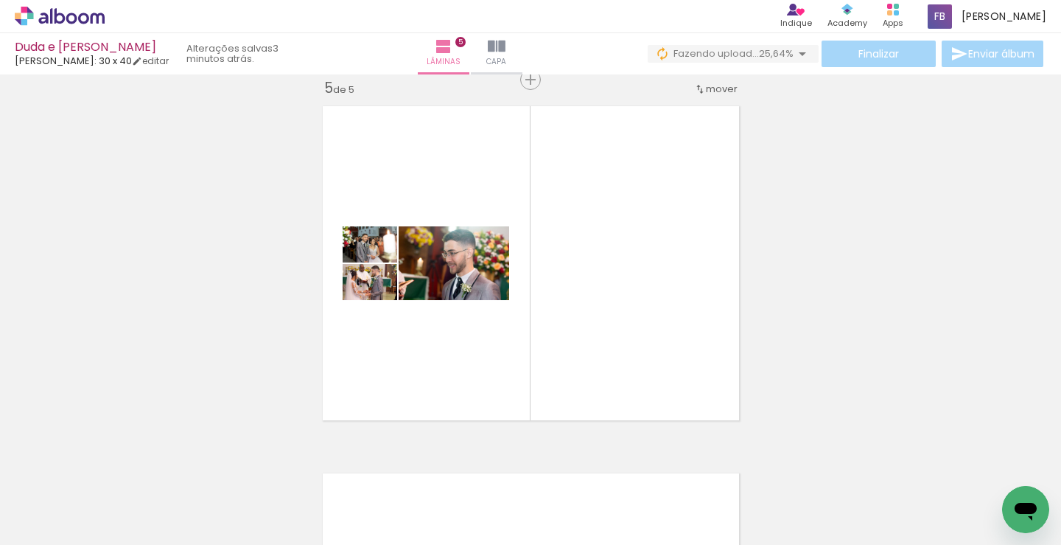
scroll to position [0, 559]
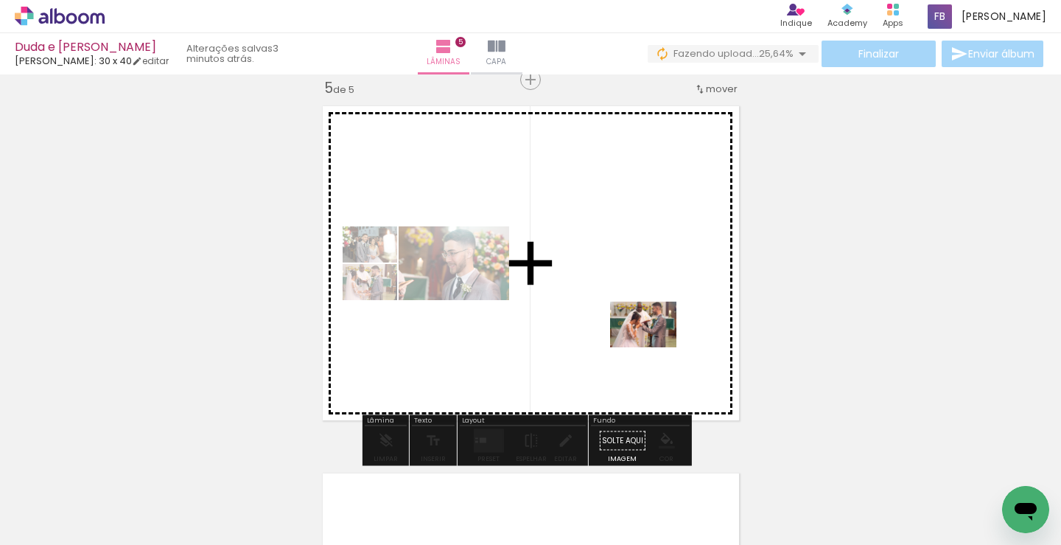
drag, startPoint x: 847, startPoint y: 502, endPoint x: 651, endPoint y: 340, distance: 254.5
click at [651, 340] on quentale-workspace at bounding box center [530, 272] width 1061 height 545
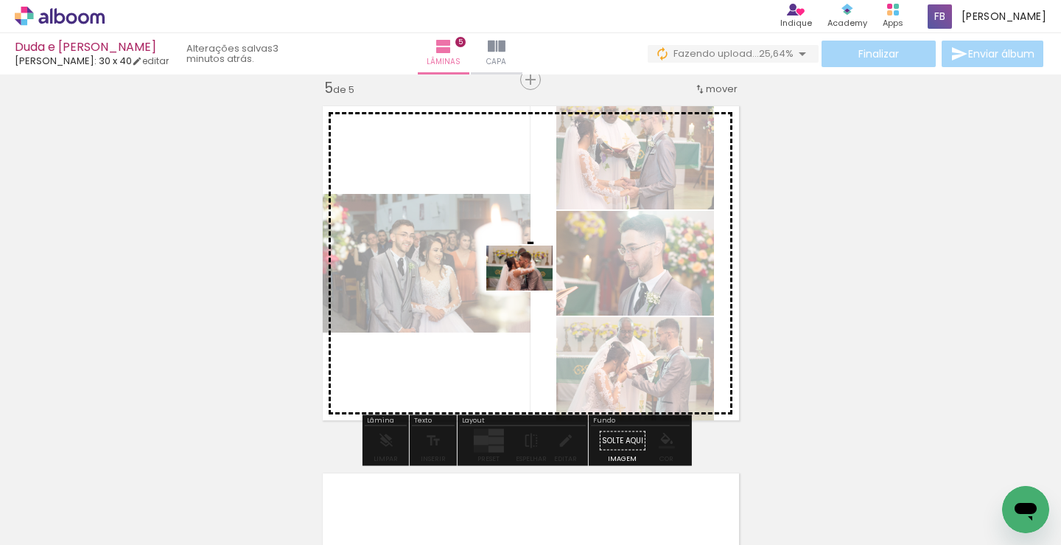
drag, startPoint x: 925, startPoint y: 492, endPoint x: 531, endPoint y: 290, distance: 443.3
click at [531, 290] on quentale-workspace at bounding box center [530, 272] width 1061 height 545
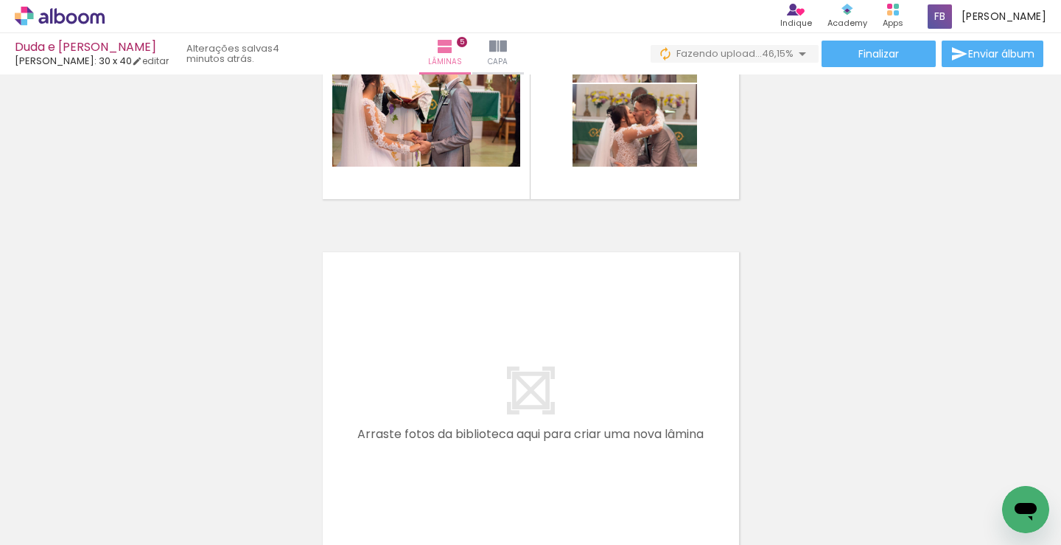
scroll to position [0, 827]
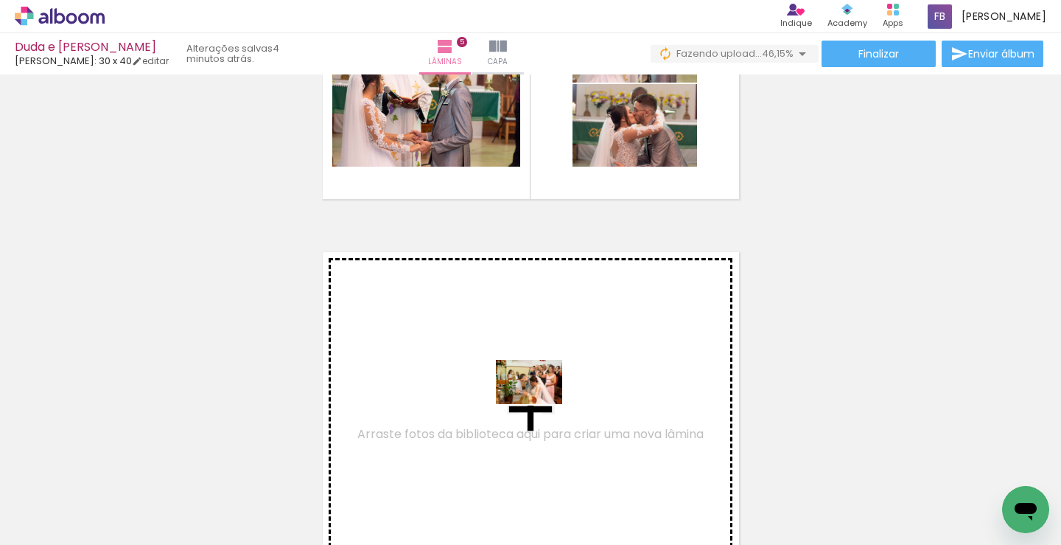
drag, startPoint x: 750, startPoint y: 511, endPoint x: 540, endPoint y: 404, distance: 235.6
click at [540, 404] on quentale-workspace at bounding box center [530, 272] width 1061 height 545
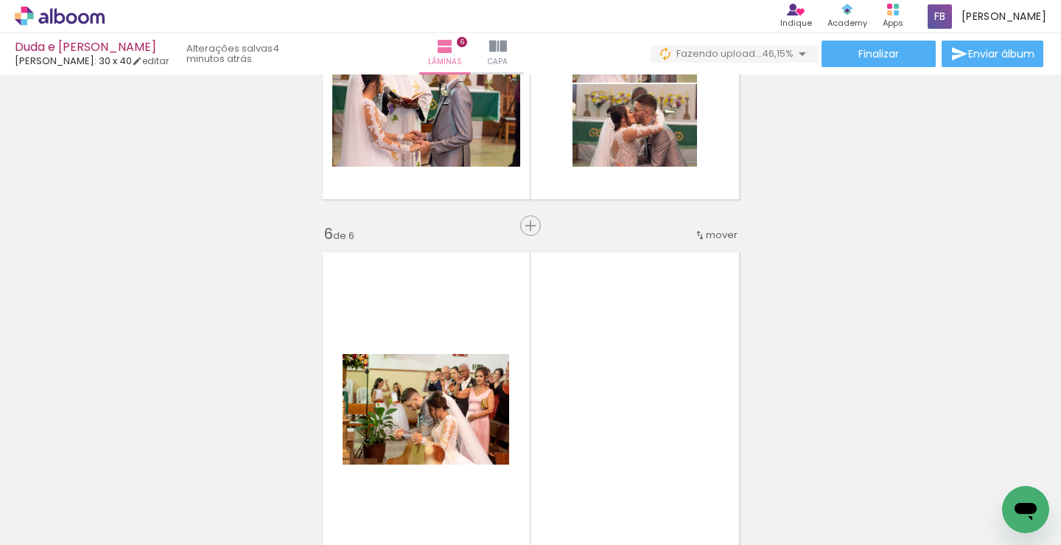
scroll to position [1854, 0]
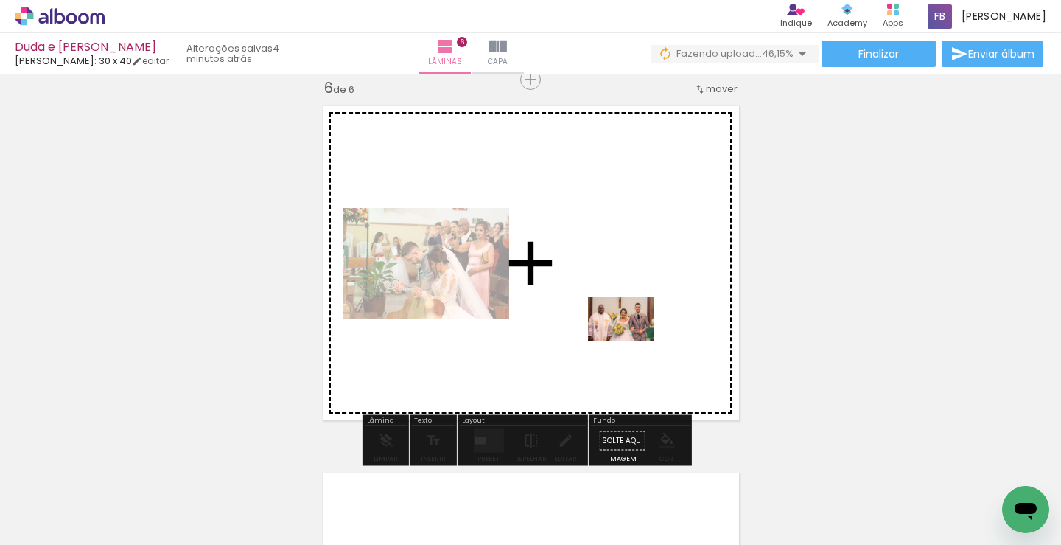
drag, startPoint x: 792, startPoint y: 506, endPoint x: 632, endPoint y: 341, distance: 229.8
click at [632, 341] on quentale-workspace at bounding box center [530, 272] width 1061 height 545
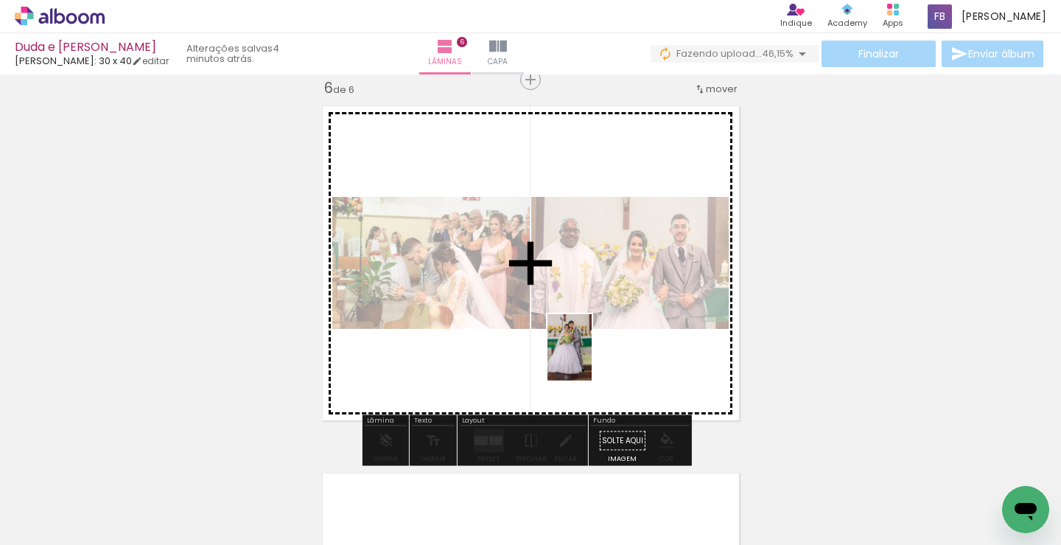
drag, startPoint x: 905, startPoint y: 511, endPoint x: 592, endPoint y: 358, distance: 348.3
click at [592, 358] on quentale-workspace at bounding box center [530, 272] width 1061 height 545
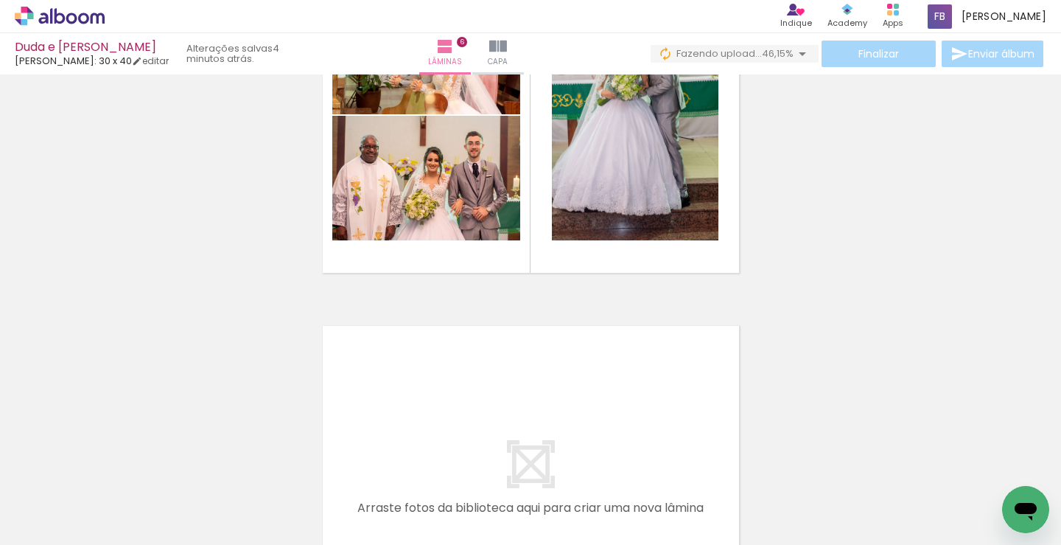
scroll to position [2149, 0]
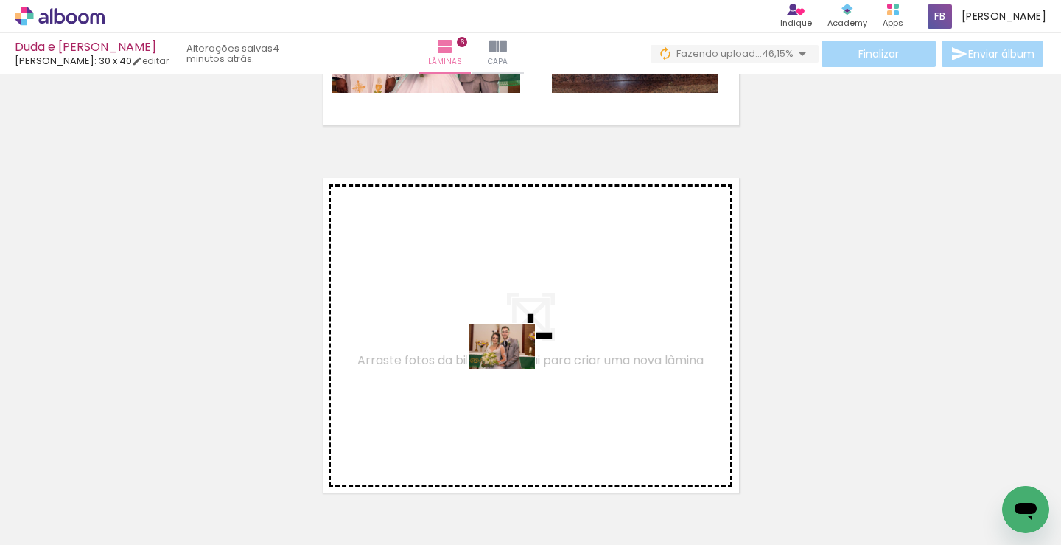
drag, startPoint x: 983, startPoint y: 499, endPoint x: 513, endPoint y: 368, distance: 487.9
click at [513, 368] on quentale-workspace at bounding box center [530, 272] width 1061 height 545
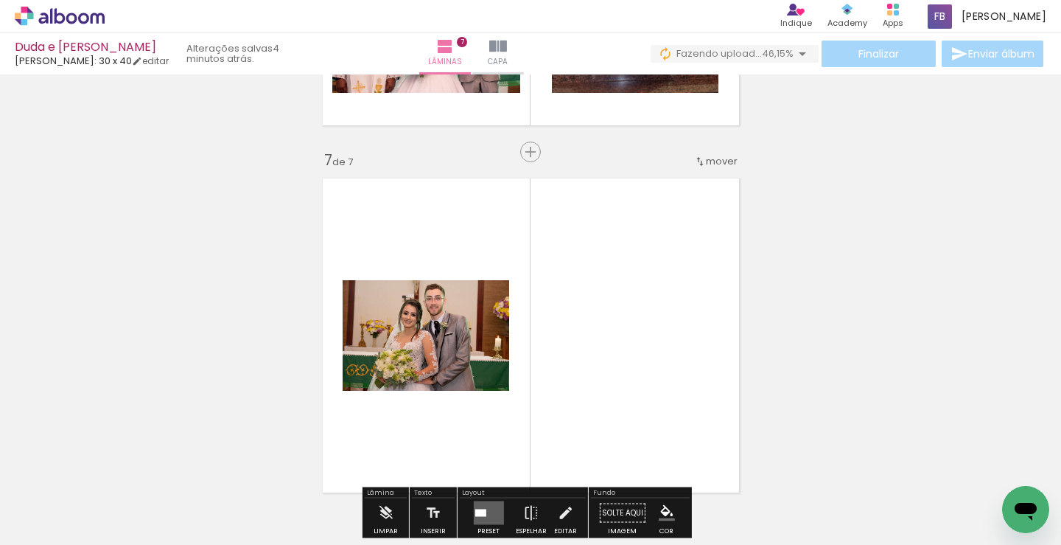
scroll to position [2221, 0]
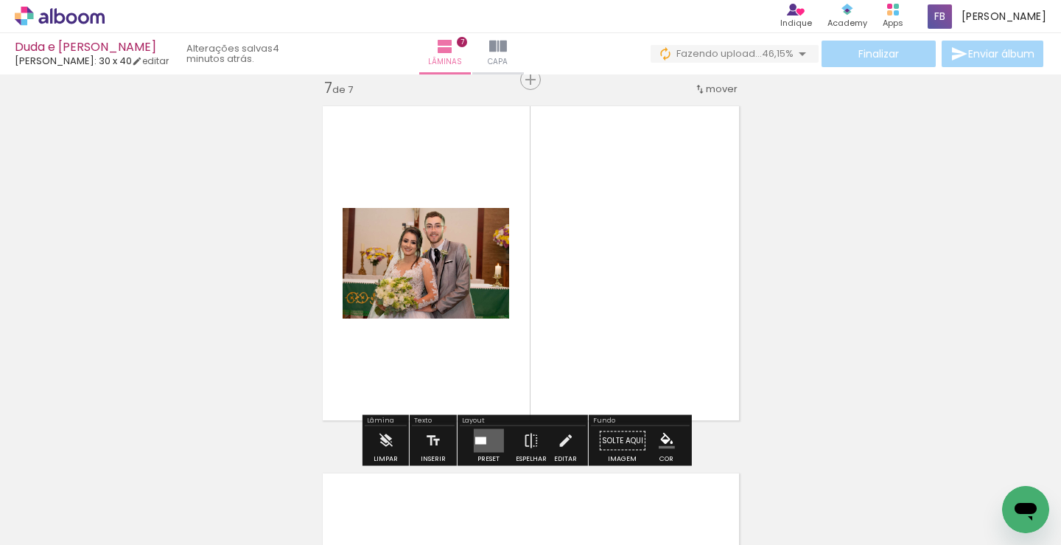
click at [482, 441] on div at bounding box center [480, 440] width 11 height 7
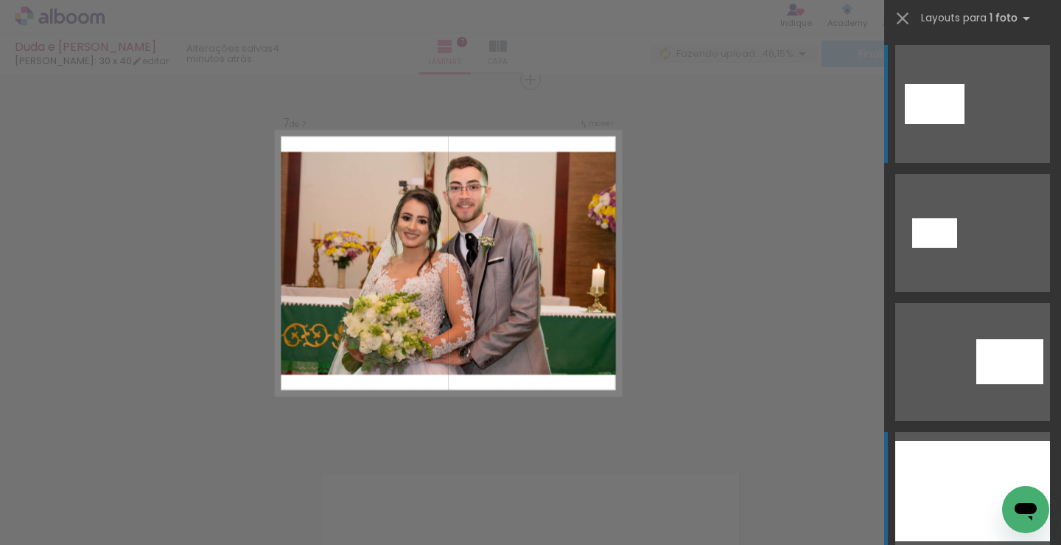
click at [917, 489] on div at bounding box center [972, 491] width 155 height 100
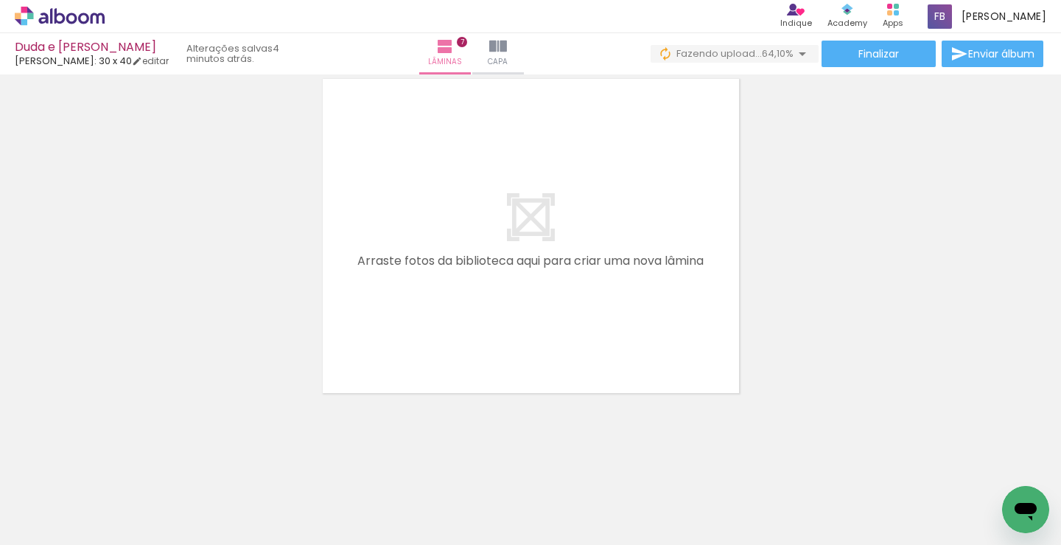
scroll to position [0, 1150]
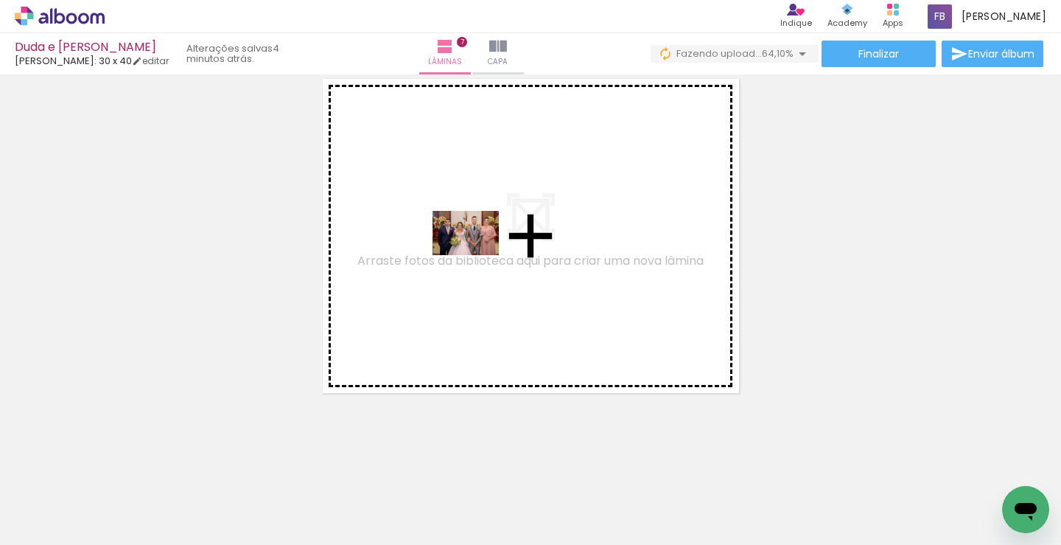
drag, startPoint x: 744, startPoint y: 508, endPoint x: 477, endPoint y: 255, distance: 367.5
click at [477, 255] on quentale-workspace at bounding box center [530, 272] width 1061 height 545
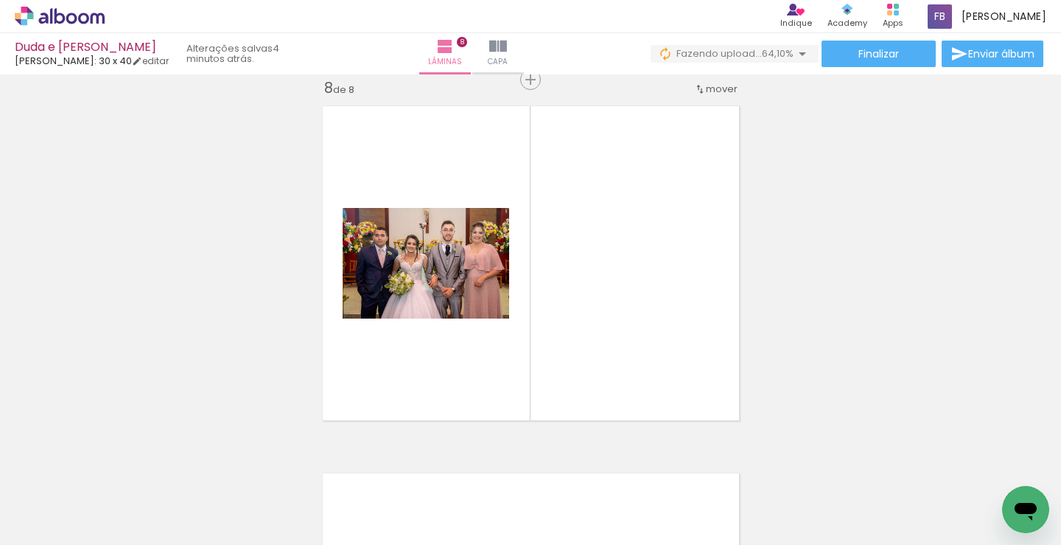
scroll to position [2588, 0]
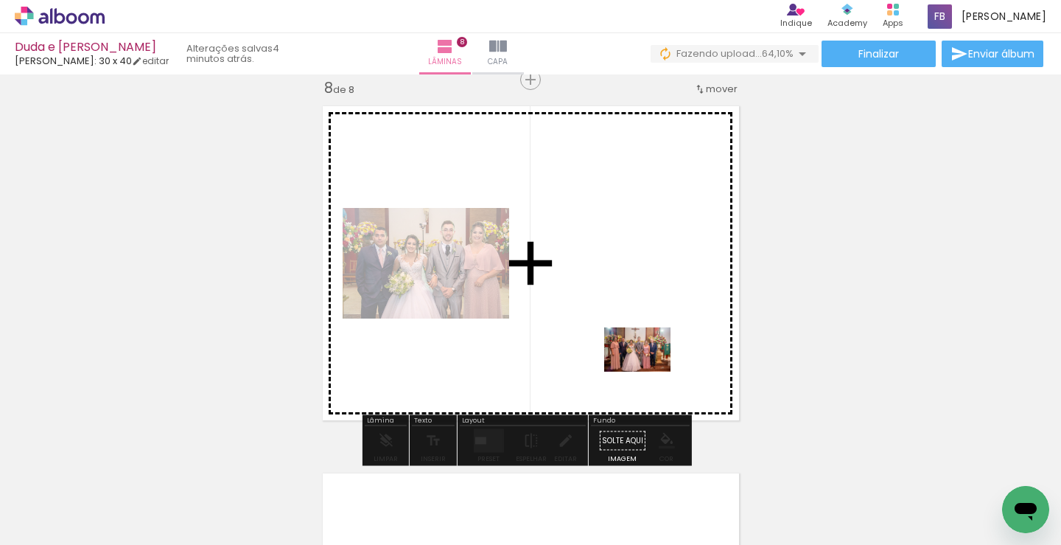
drag, startPoint x: 818, startPoint y: 503, endPoint x: 646, endPoint y: 366, distance: 219.7
click at [646, 366] on quentale-workspace at bounding box center [530, 272] width 1061 height 545
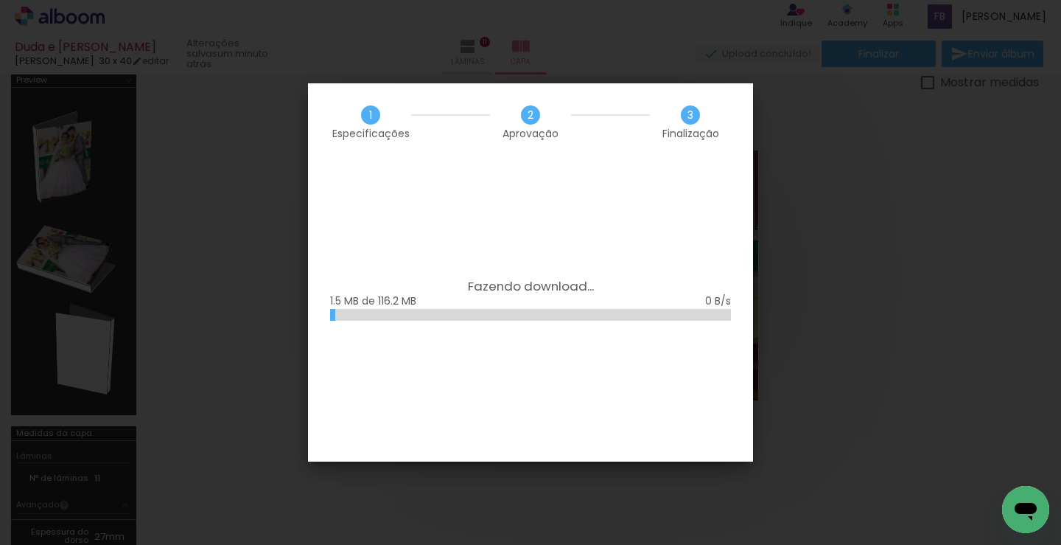
scroll to position [0, 1012]
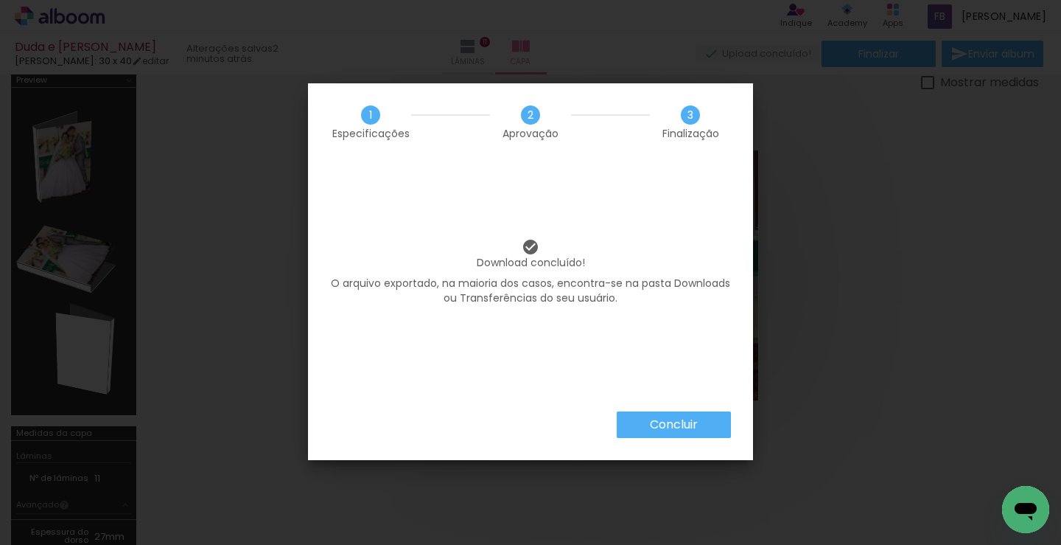
click at [0, 0] on slot "Concluir" at bounding box center [0, 0] width 0 height 0
